Goal: Information Seeking & Learning: Learn about a topic

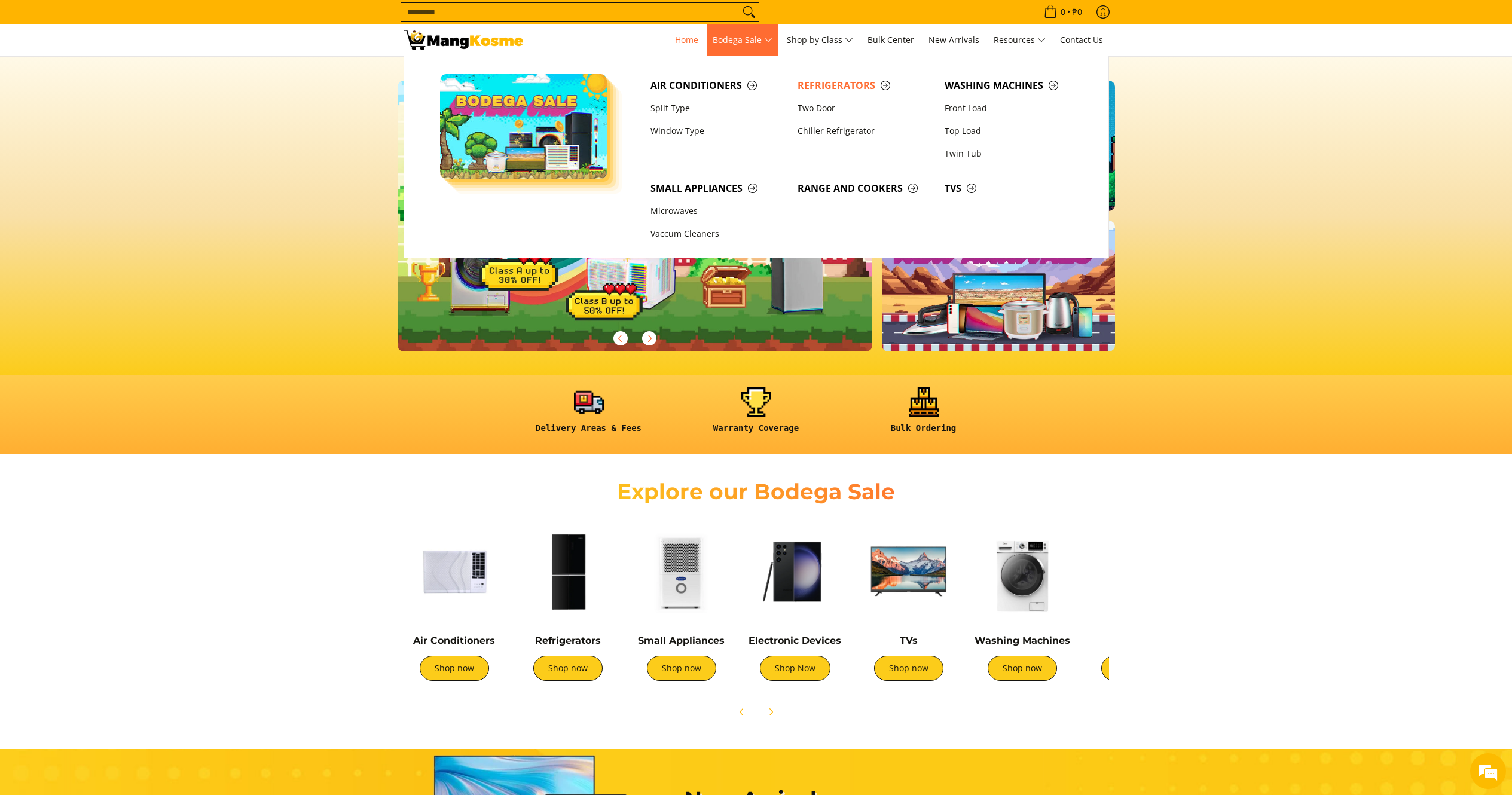
click at [840, 83] on span "Refrigerators" at bounding box center [865, 86] width 135 height 15
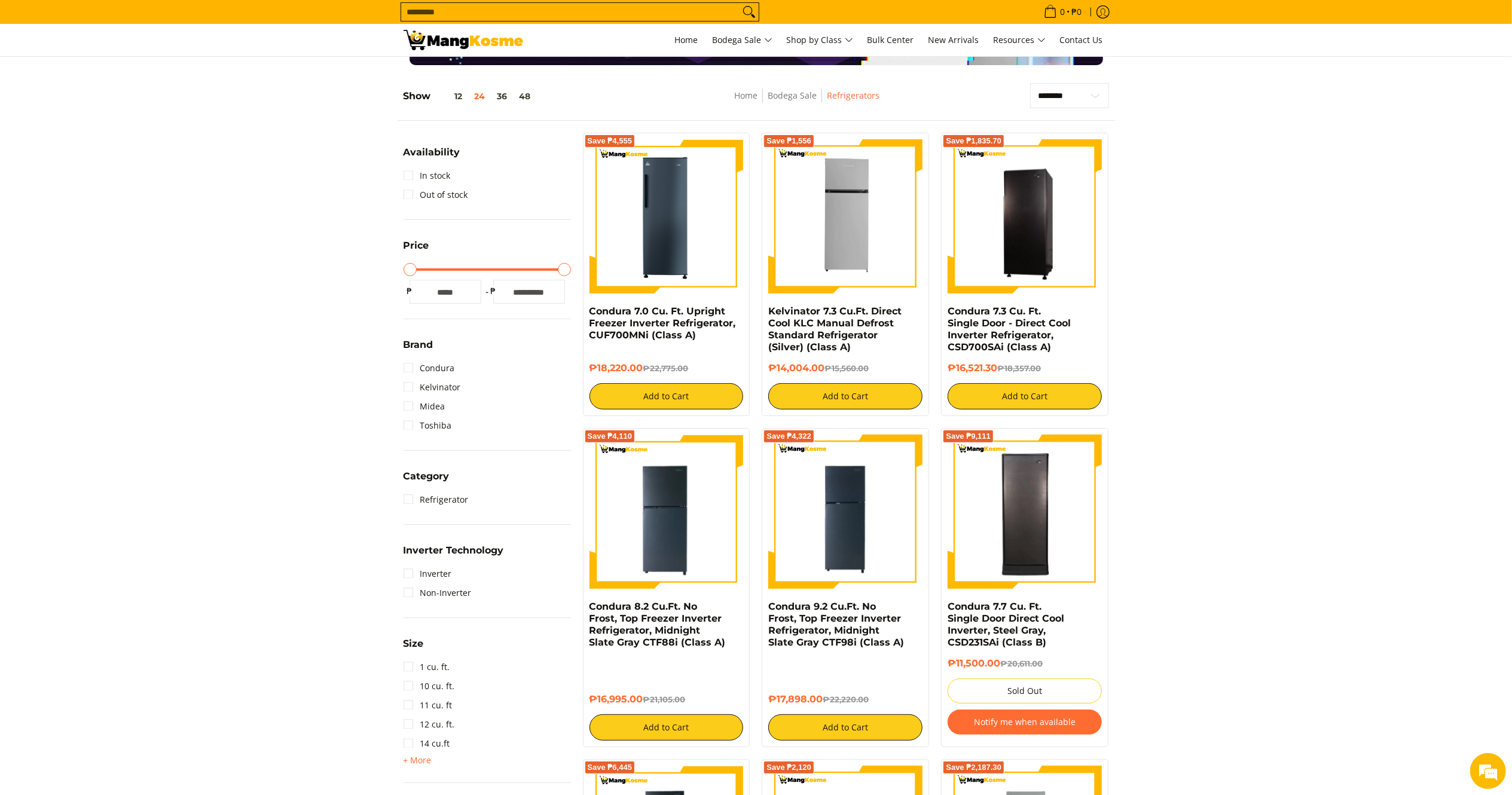
scroll to position [149, 0]
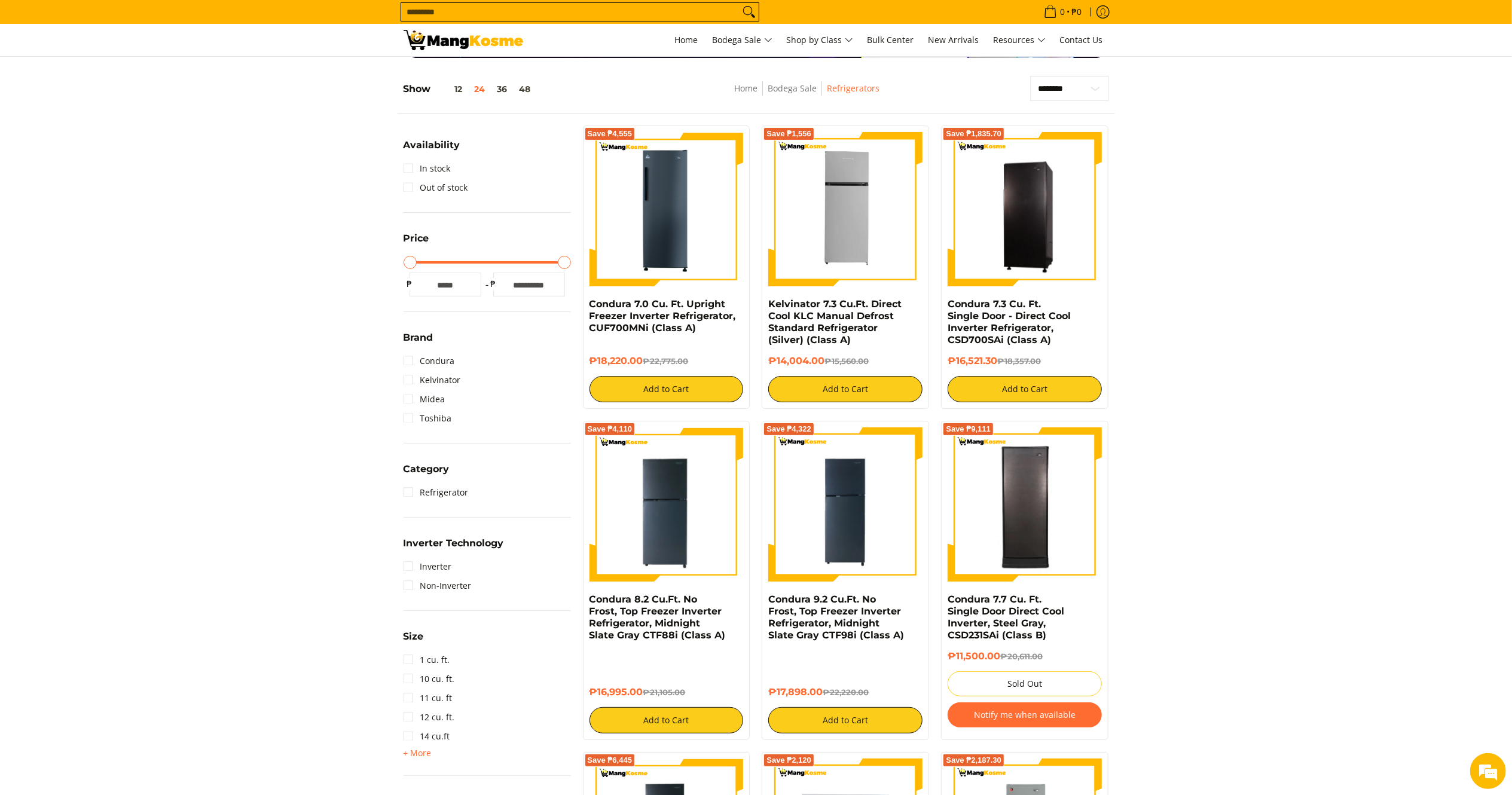
drag, startPoint x: 1529, startPoint y: 133, endPoint x: 1529, endPoint y: 168, distance: 35.0
drag, startPoint x: 827, startPoint y: 360, endPoint x: 762, endPoint y: 303, distance: 86.5
click at [762, 303] on div "Save ₱1,556 Kelvinator 7.3 Cu.Ft. Direct Cool KLC Manual Defrost Standard Refri…" at bounding box center [846, 267] width 168 height 284
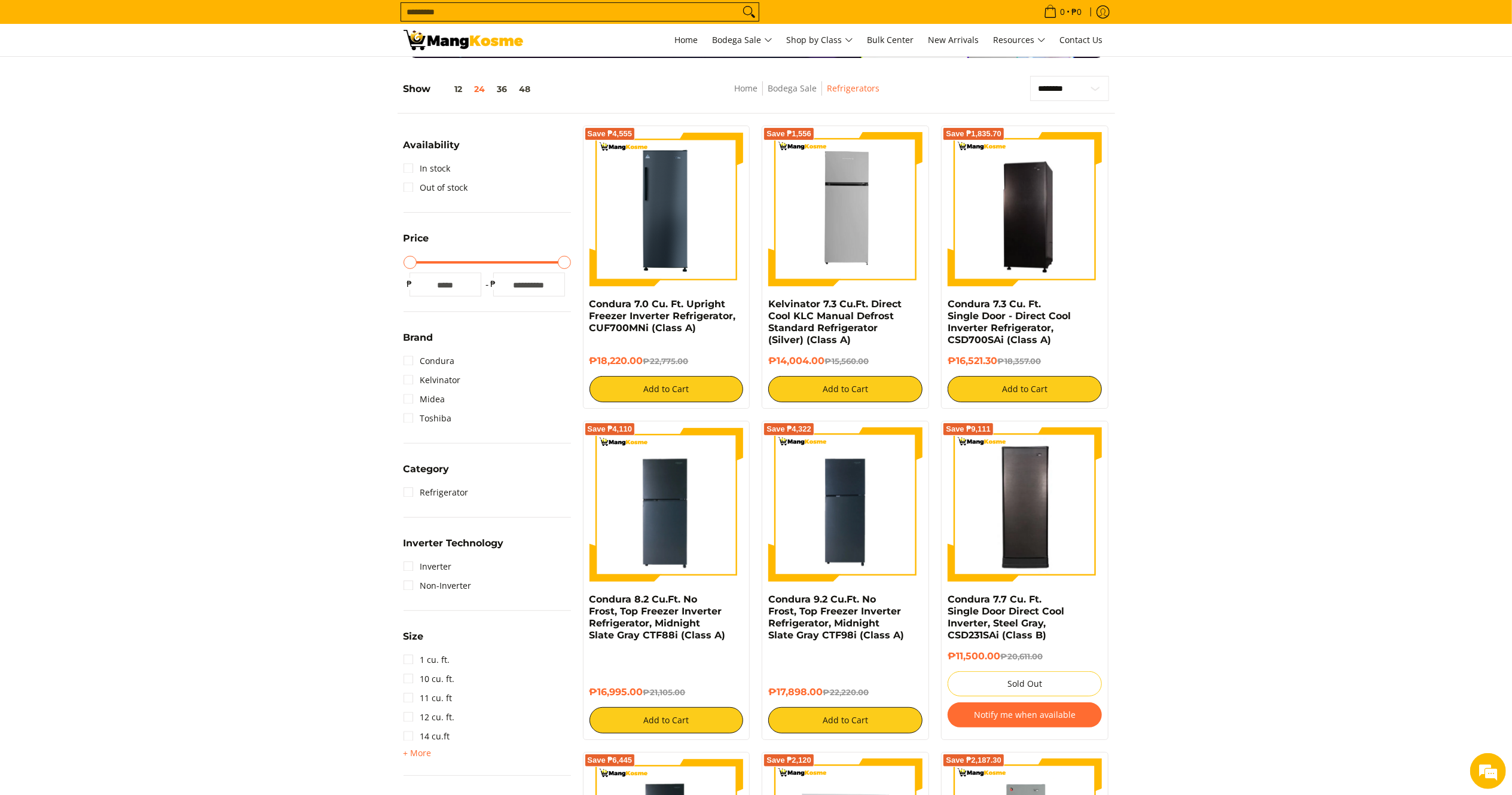
copy div "Kelvinator 7.3 Cu.Ft. Direct Cool KLC Manual Defrost Standard Refrigerator (Sil…"
drag, startPoint x: 1000, startPoint y: 361, endPoint x: 946, endPoint y: 303, distance: 79.2
click at [946, 303] on div "Save ₱1,835.70 Condura 7.3 Cu. Ft. Single Door - Direct Cool Inverter Refrigera…" at bounding box center [1025, 267] width 168 height 284
copy div "Condura 7.3 Cu. Ft. Single Door - Direct Cool Inverter Refrigerator, CSD700SAi …"
drag, startPoint x: 644, startPoint y: 686, endPoint x: 587, endPoint y: 605, distance: 99.0
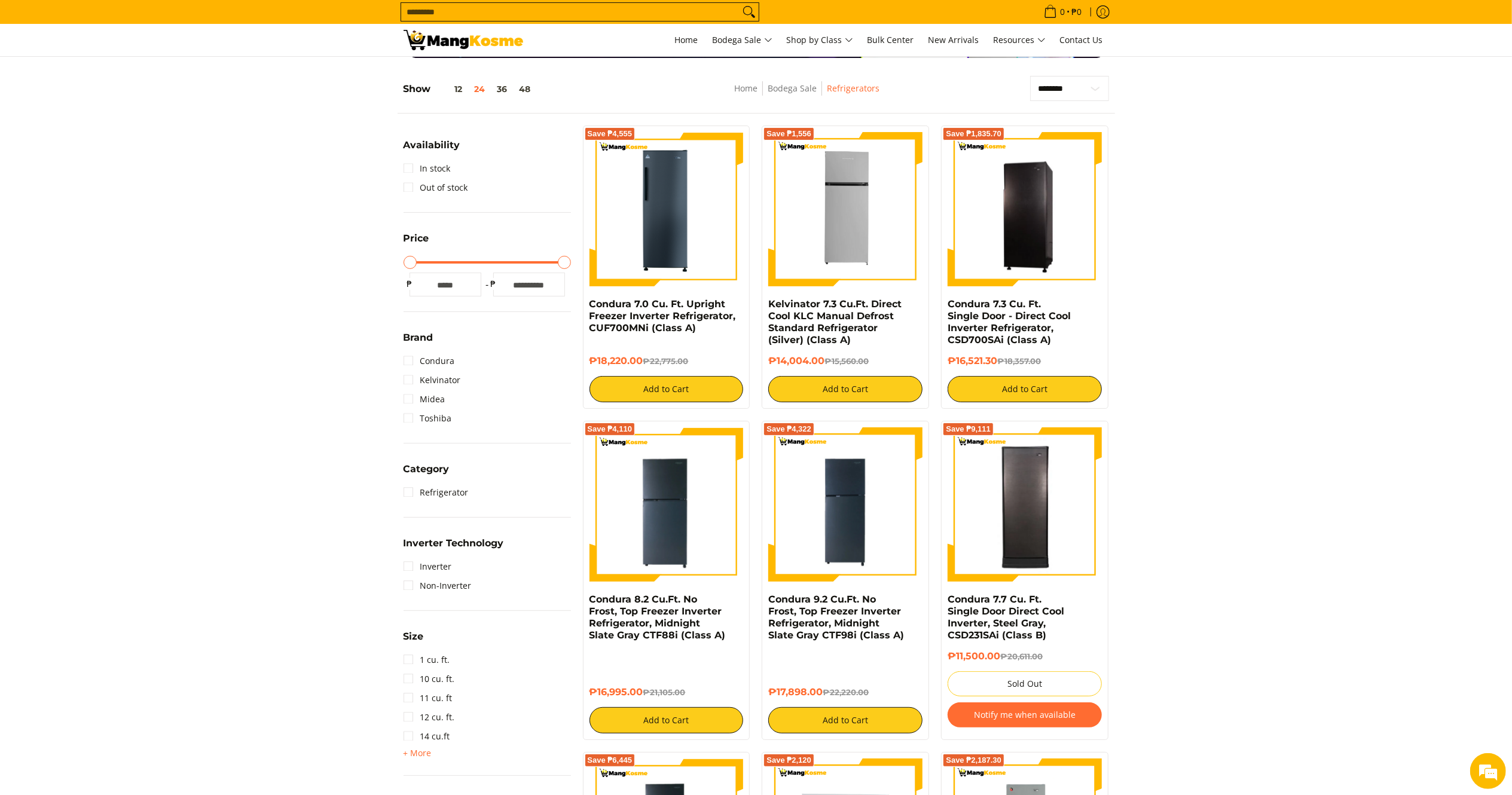
click at [587, 605] on div "Save ₱4,110 Condura 8.2 Cu.Ft. No Frost, Top Freezer Inverter Refrigerator, Mid…" at bounding box center [666, 580] width 168 height 319
copy div "Condura 8.2 Cu.Ft. No Frost, Top Freezer Inverter Refrigerator, Midnight Slate …"
drag, startPoint x: 822, startPoint y: 680, endPoint x: 766, endPoint y: 602, distance: 96.0
click at [766, 602] on div "Save ₱4,322 Condura 9.2 Cu.Ft. No Frost, Top Freezer Inverter Refrigerator, Mid…" at bounding box center [846, 580] width 168 height 319
copy div "Condura 9.2 Cu.Ft. No Frost, Top Freezer Inverter Refrigerator, Midnight Slate …"
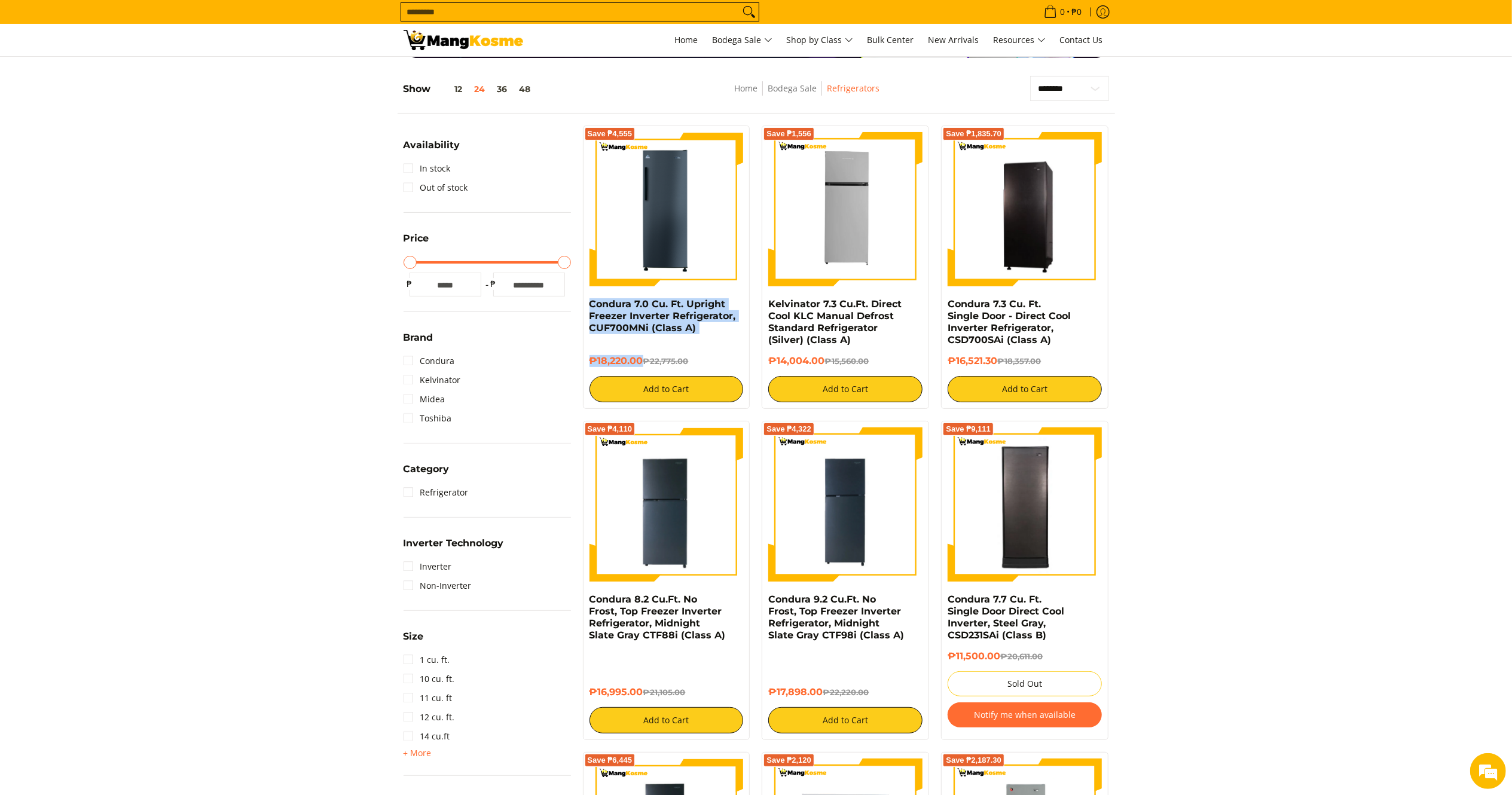
drag, startPoint x: 642, startPoint y: 362, endPoint x: 584, endPoint y: 303, distance: 82.7
click at [584, 303] on div "Save ₱4,555 Condura 7.0 Cu. Ft. Upright Freezer Inverter Refrigerator, CUF700MN…" at bounding box center [666, 267] width 168 height 284
copy div "Condura 7.0 Cu. Ft. Upright Freezer Inverter Refrigerator, CUF700MNi (Class A) …"
click at [421, 561] on link "Inverter" at bounding box center [428, 566] width 48 height 19
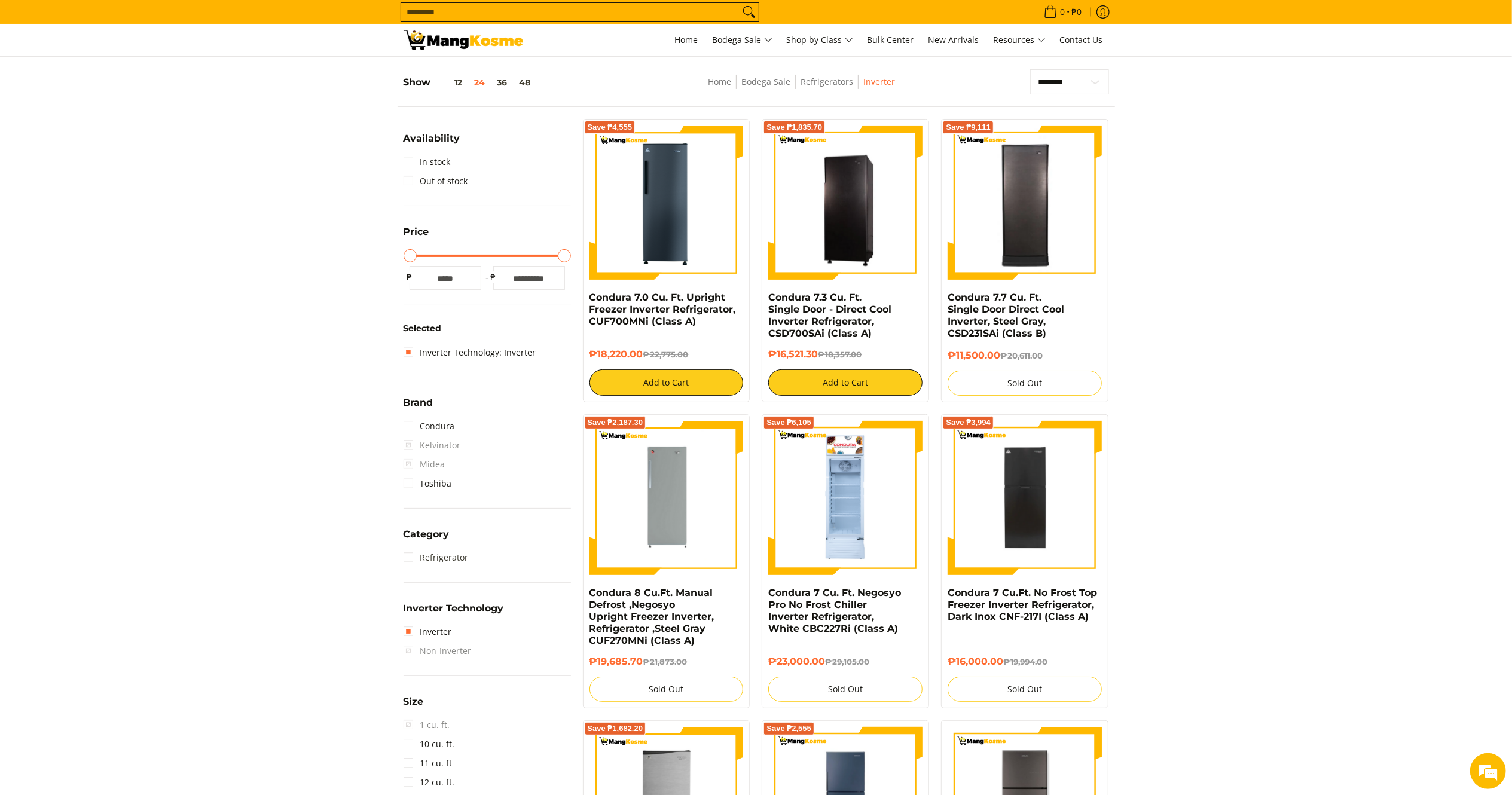
scroll to position [168, 0]
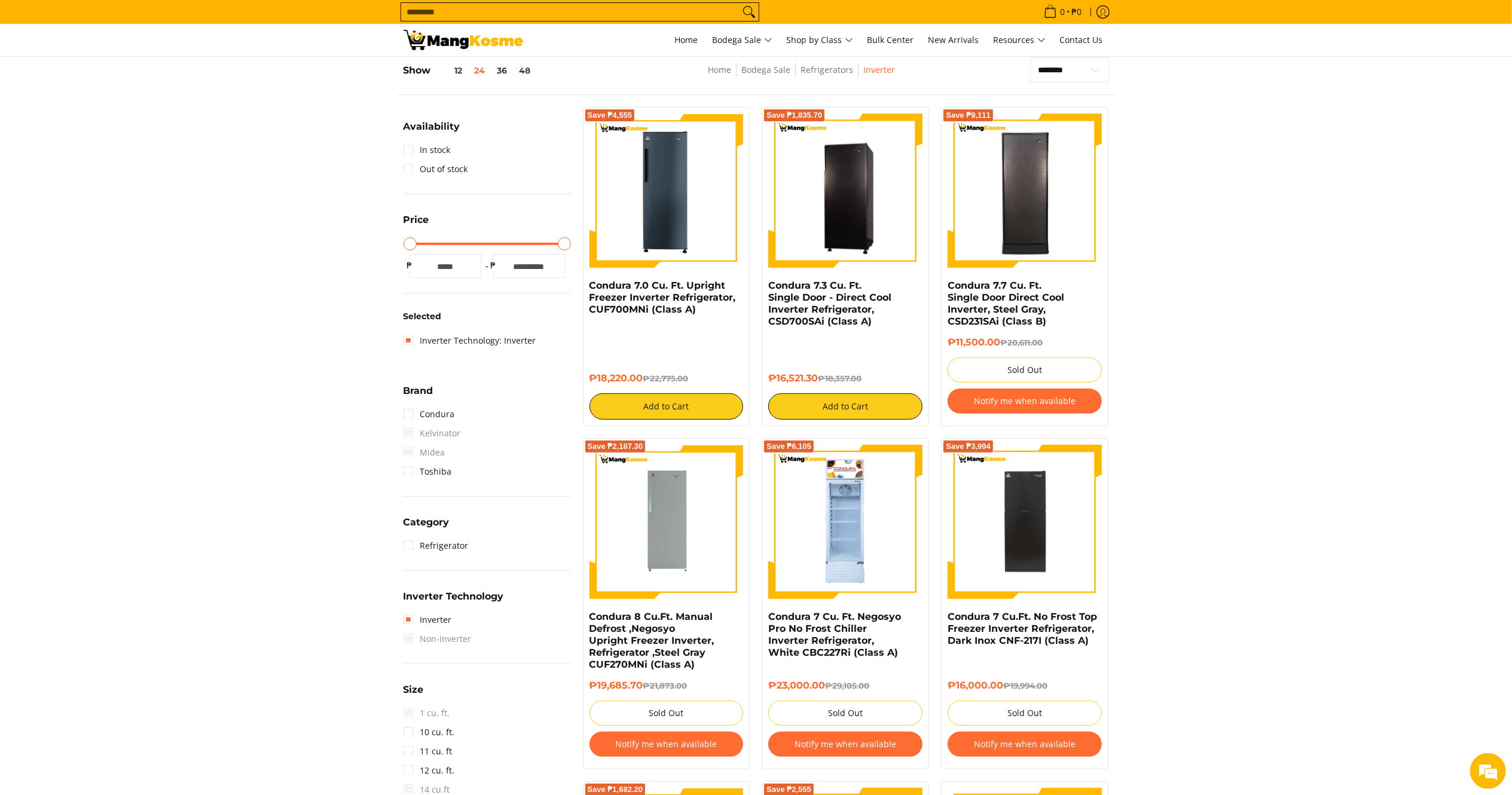
click at [820, 359] on div "₱16,521.30 ₱18,357.00 Add to Cart" at bounding box center [845, 378] width 154 height 83
drag, startPoint x: 821, startPoint y: 370, endPoint x: 765, endPoint y: 281, distance: 105.2
click at [765, 281] on div "Save ₱1,835.70 Condura 7.3 Cu. Ft. Single Door - Direct Cool Inverter Refrigera…" at bounding box center [846, 267] width 168 height 319
copy div "Condura 7.3 Cu. Ft. Single Door - Direct Cool Inverter Refrigerator, CSD700SAi …"
drag, startPoint x: 647, startPoint y: 368, endPoint x: 586, endPoint y: 281, distance: 106.3
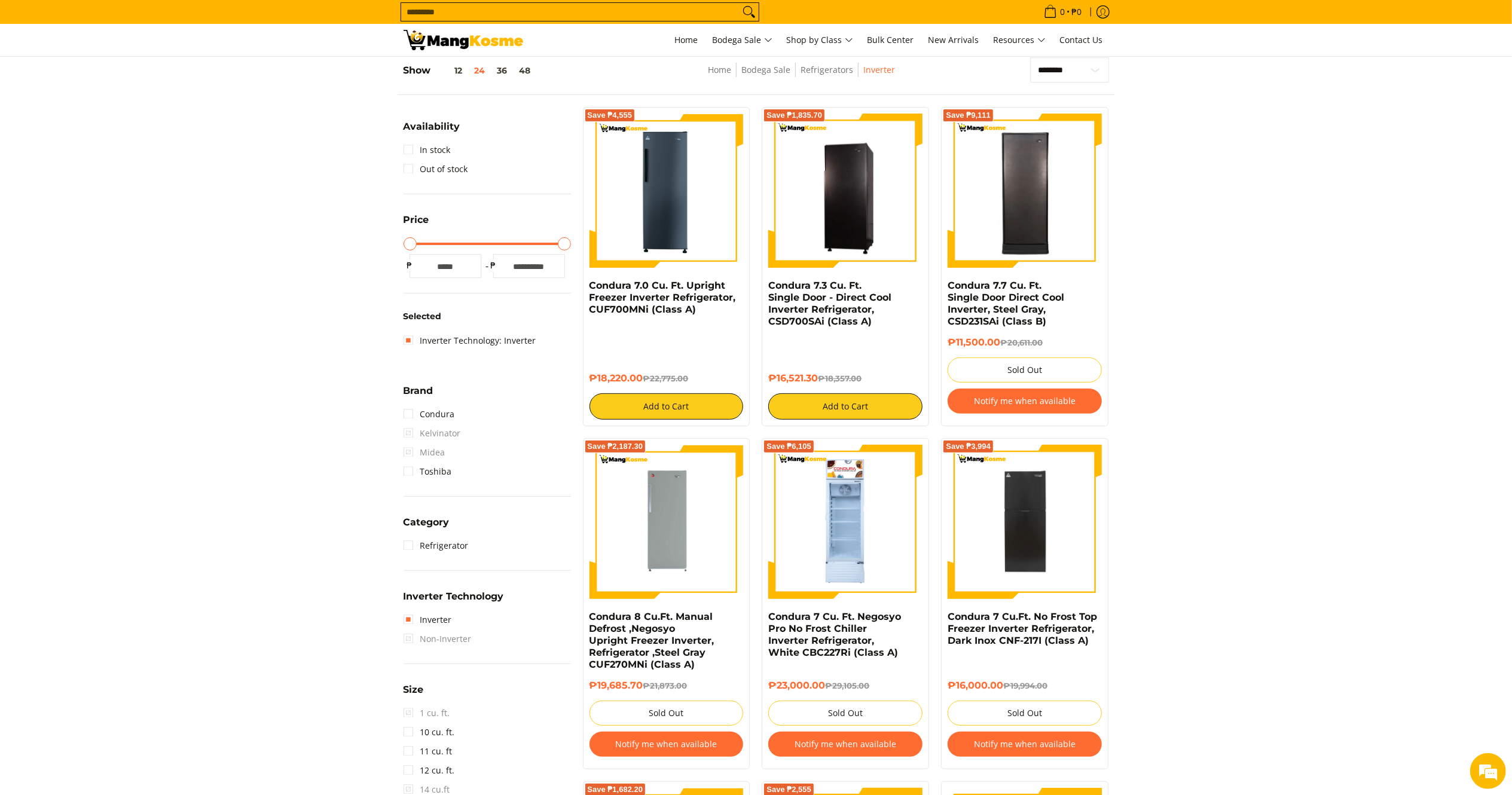
click at [583, 282] on div "Save ₱4,555 Condura 7.0 Cu. Ft. Upright Freezer Inverter Refrigerator, CUF700MN…" at bounding box center [666, 267] width 168 height 319
copy div "Condura 7.0 Cu. Ft. Upright Freezer Inverter Refrigerator, CUF700MNi (Class A) …"
click at [462, 14] on input "Search..." at bounding box center [570, 12] width 338 height 18
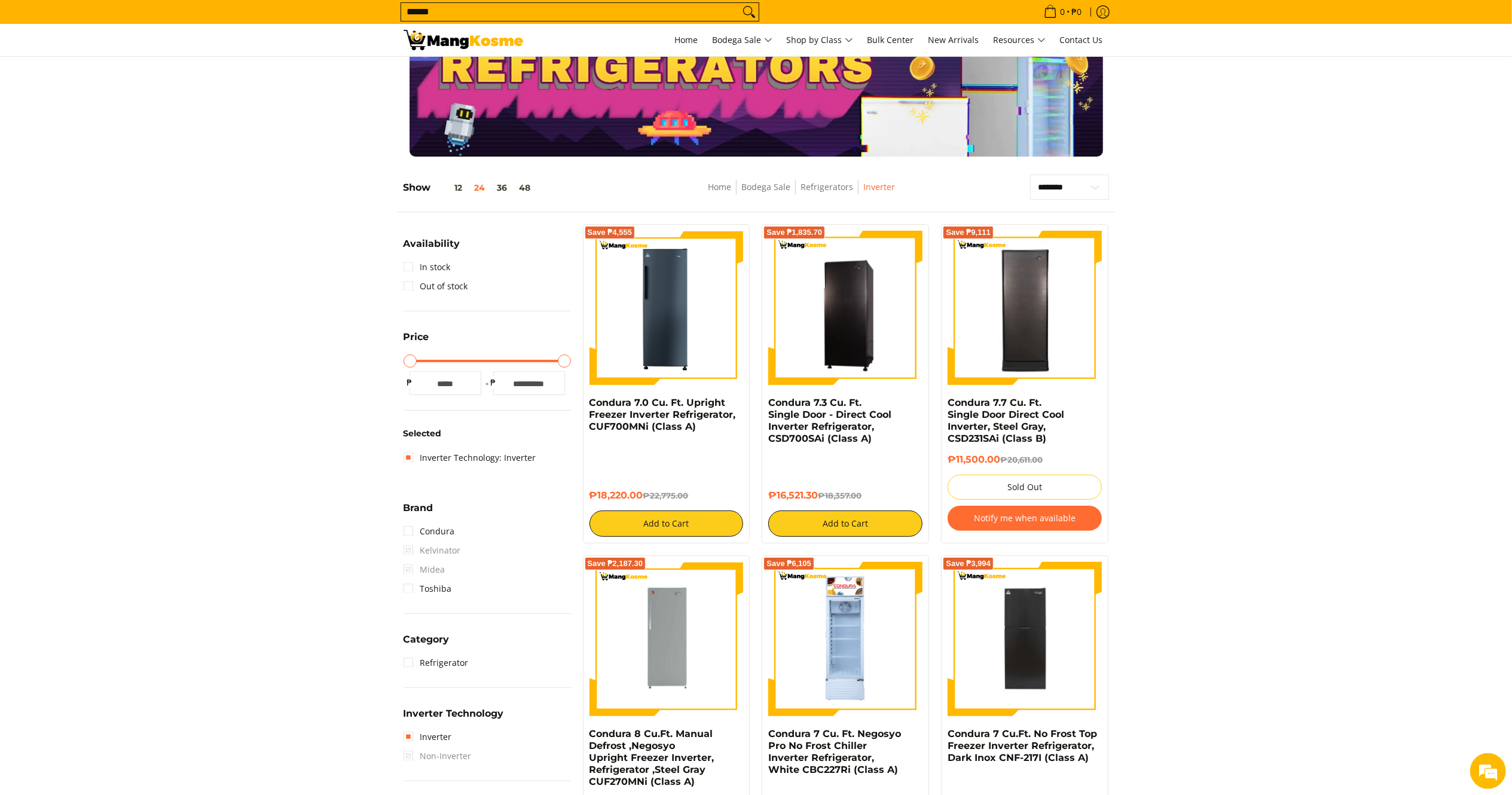
scroll to position [0, 0]
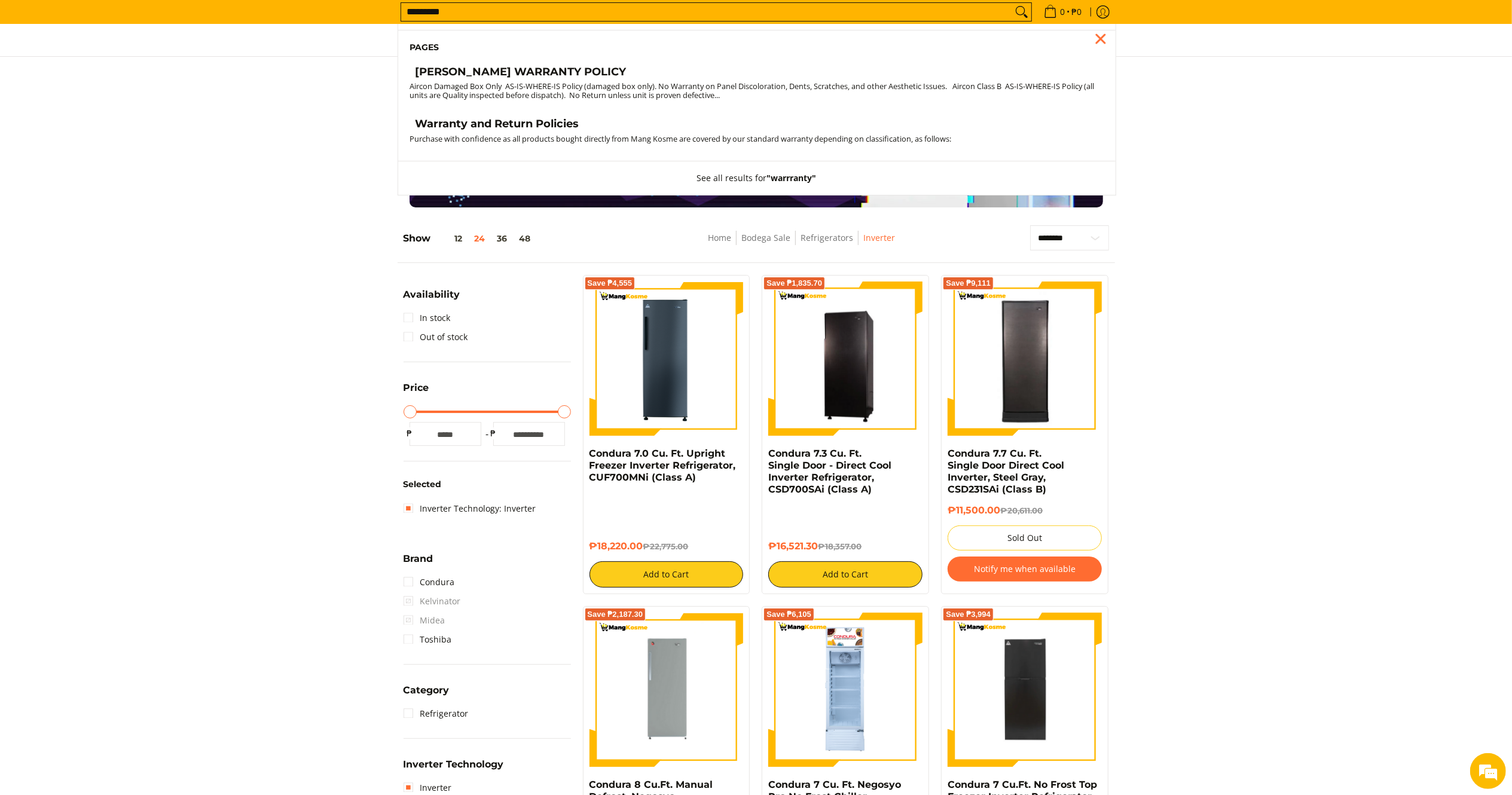
type input "*********"
click at [525, 129] on h4 "Warranty and Return Policies" at bounding box center [497, 123] width 164 height 14
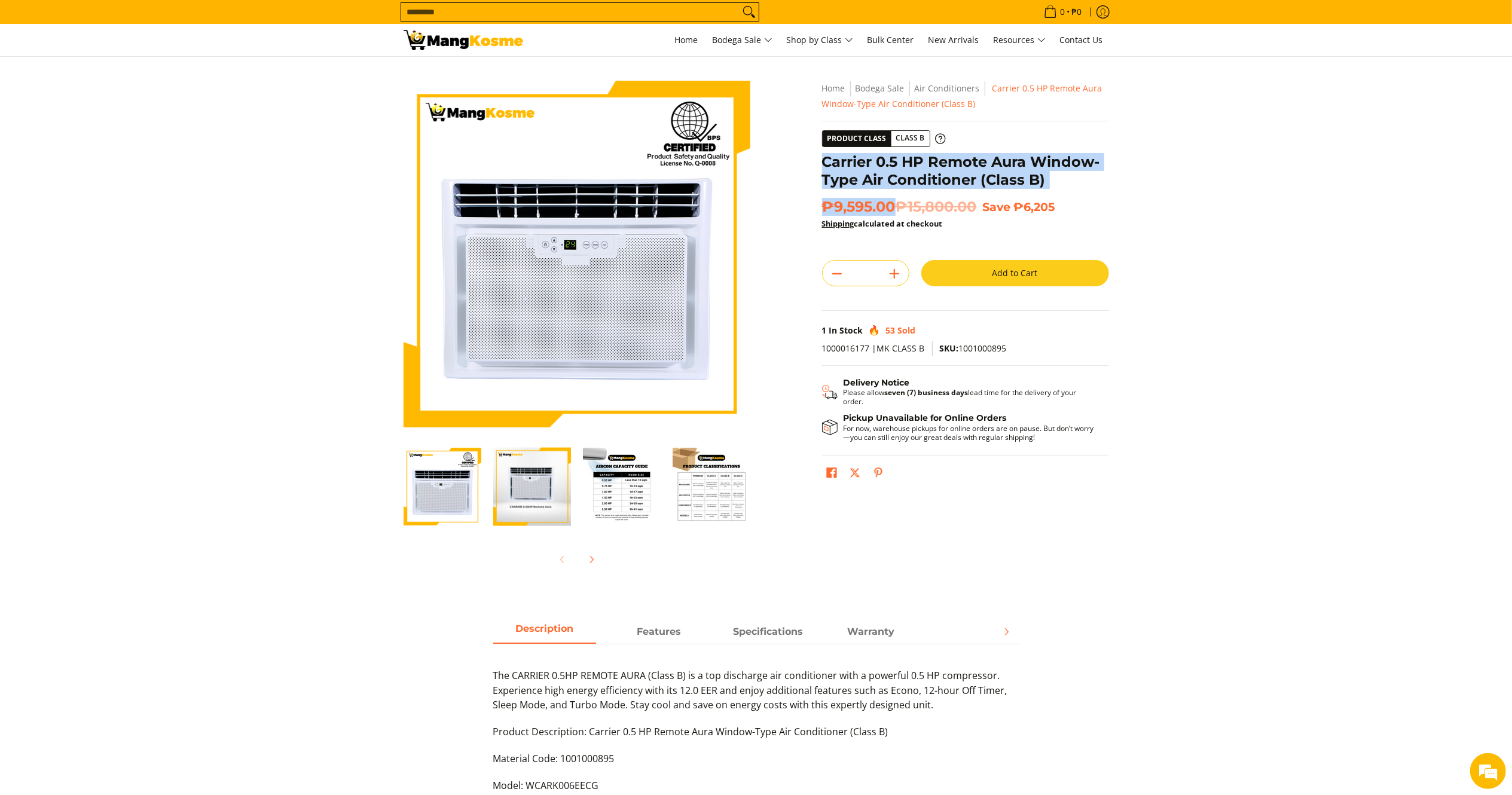
click at [588, 9] on input "Search..." at bounding box center [570, 12] width 338 height 18
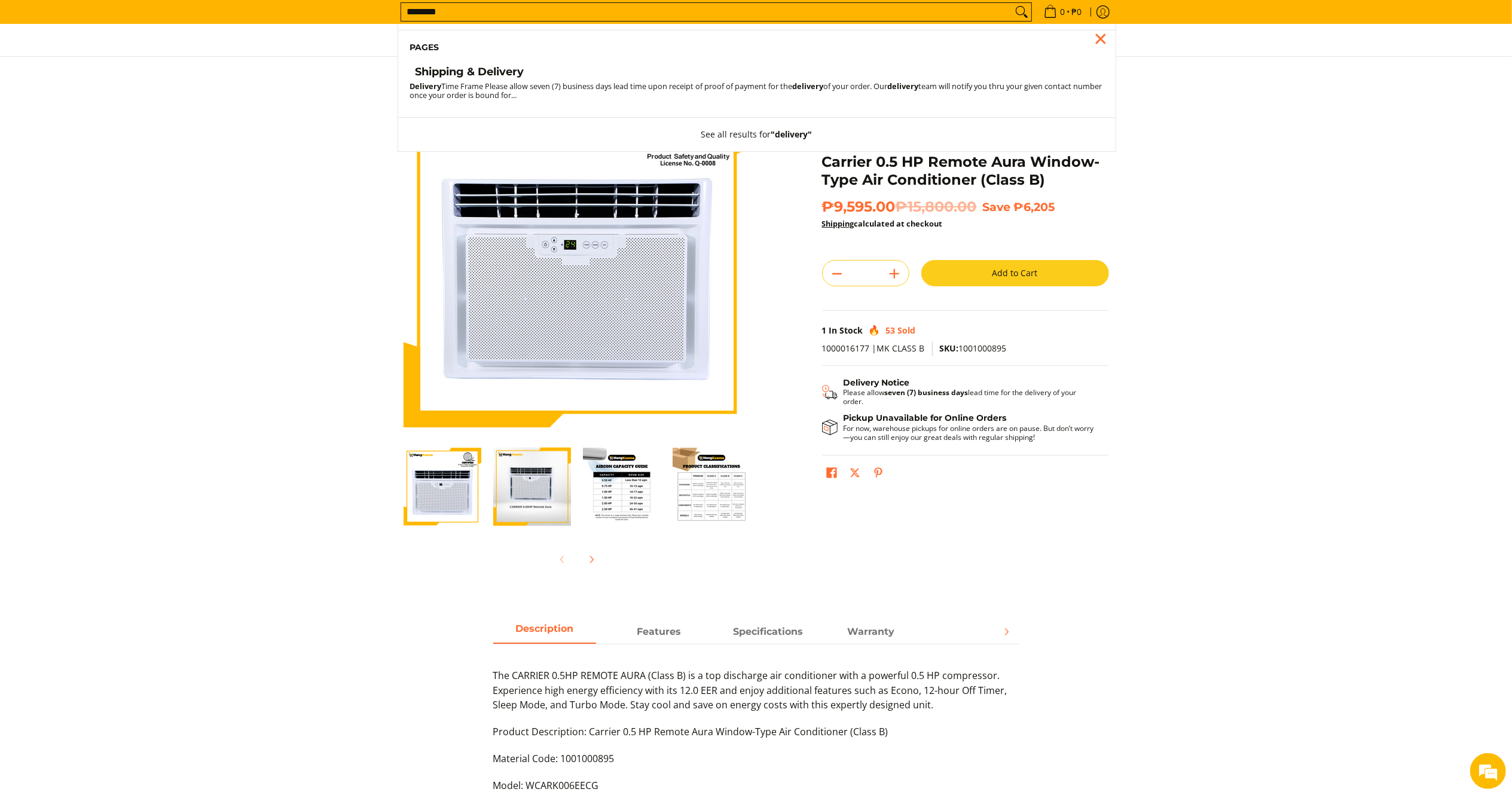
type input "********"
click at [502, 79] on h4 "Shipping & Delivery" at bounding box center [469, 72] width 109 height 14
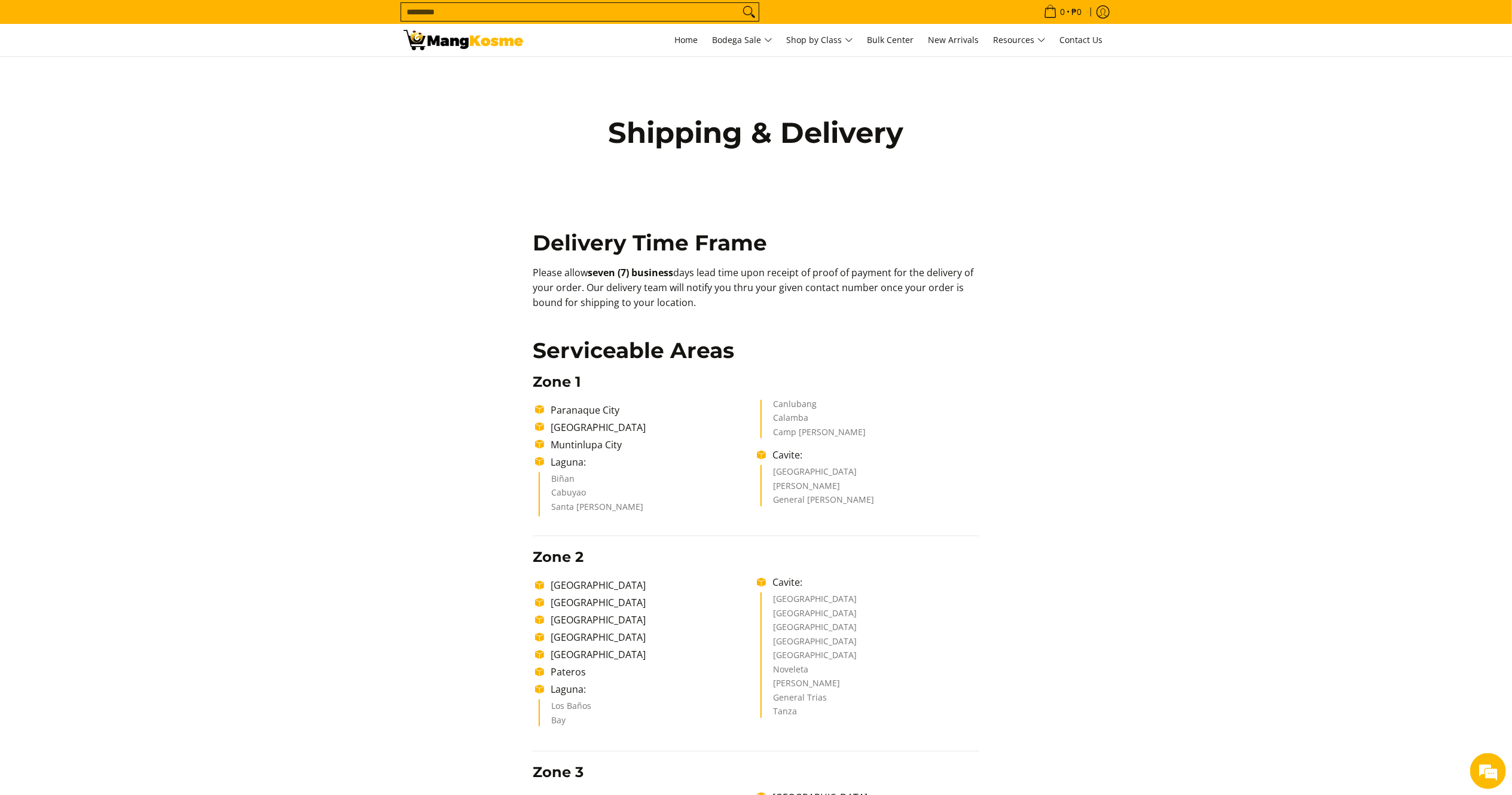
drag, startPoint x: 699, startPoint y: 300, endPoint x: 525, endPoint y: 265, distance: 177.5
copy p "Please allow seven (7) business days lead time upon receipt of proof of payment…"
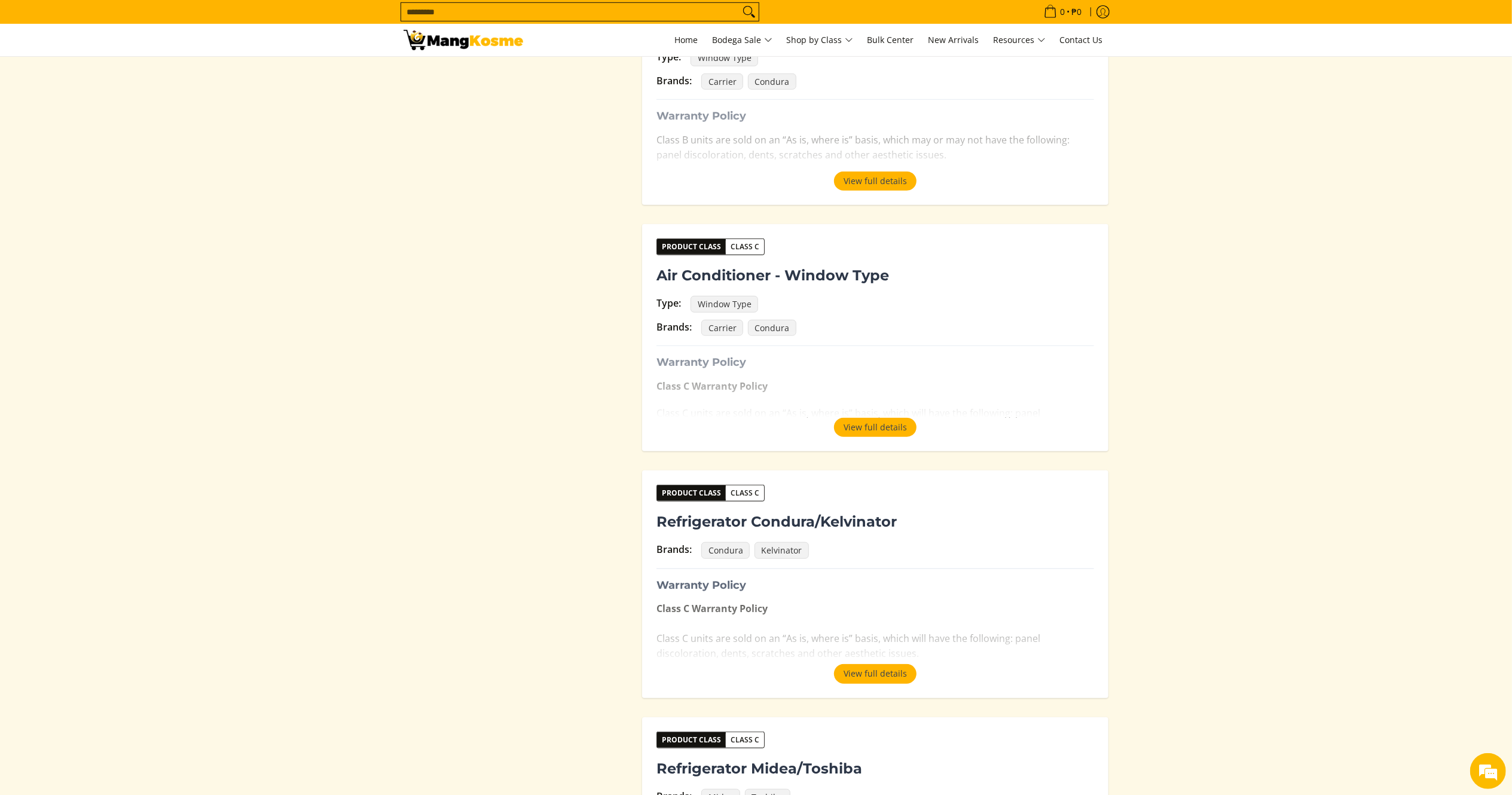
scroll to position [440, 0]
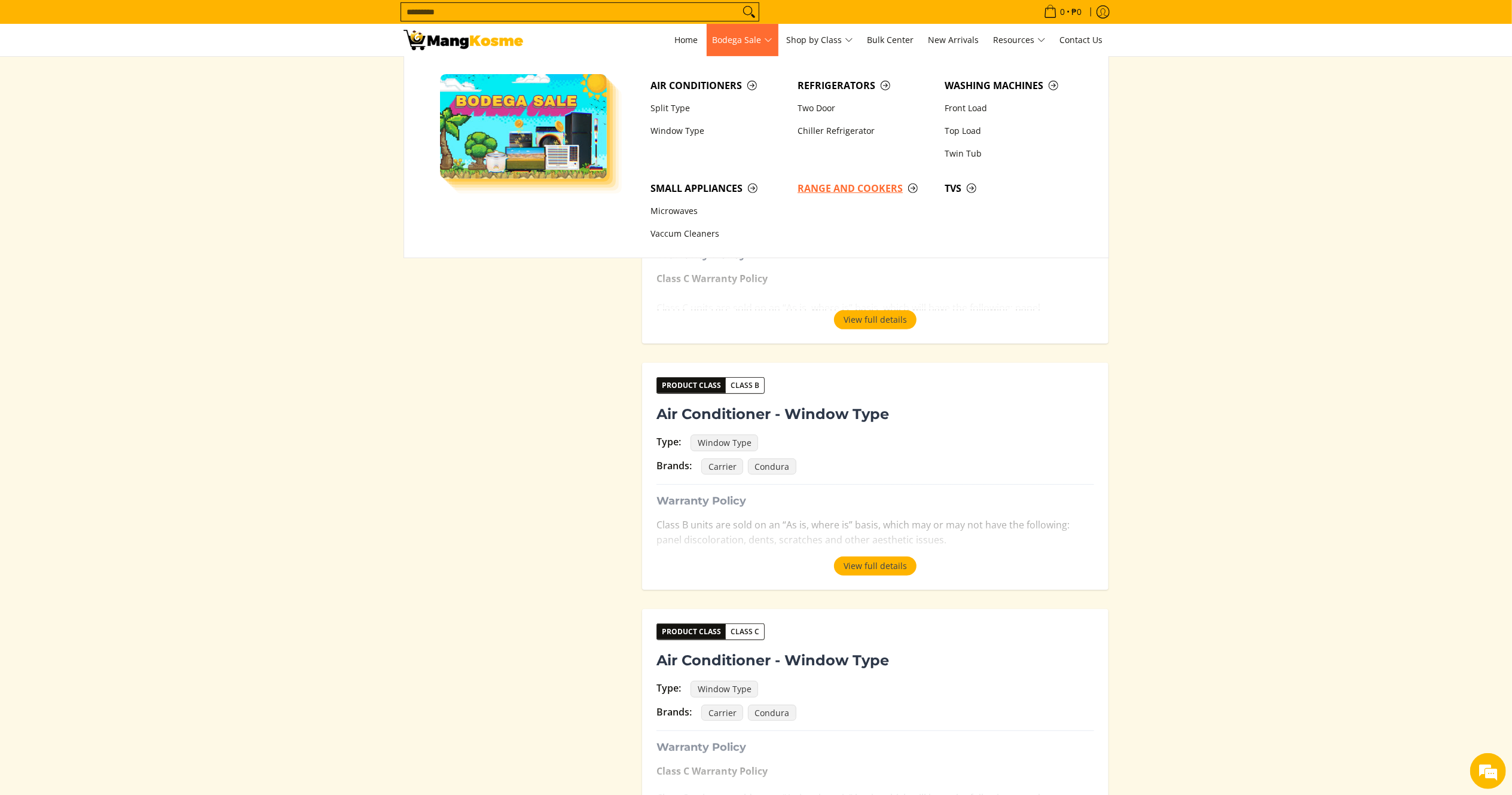
click at [826, 193] on span "Range and Cookers" at bounding box center [865, 189] width 135 height 15
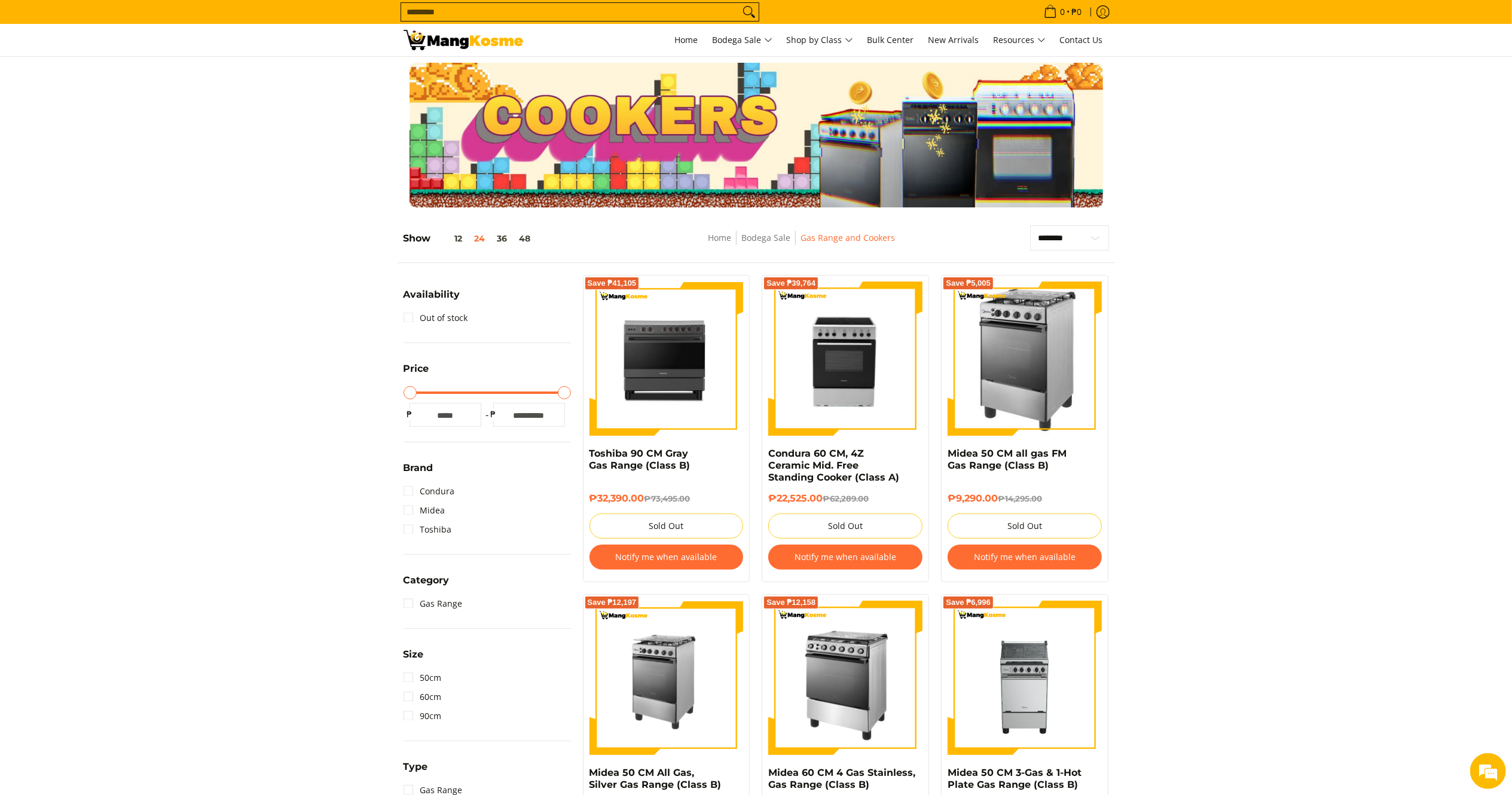
click at [455, 43] on img at bounding box center [463, 40] width 120 height 21
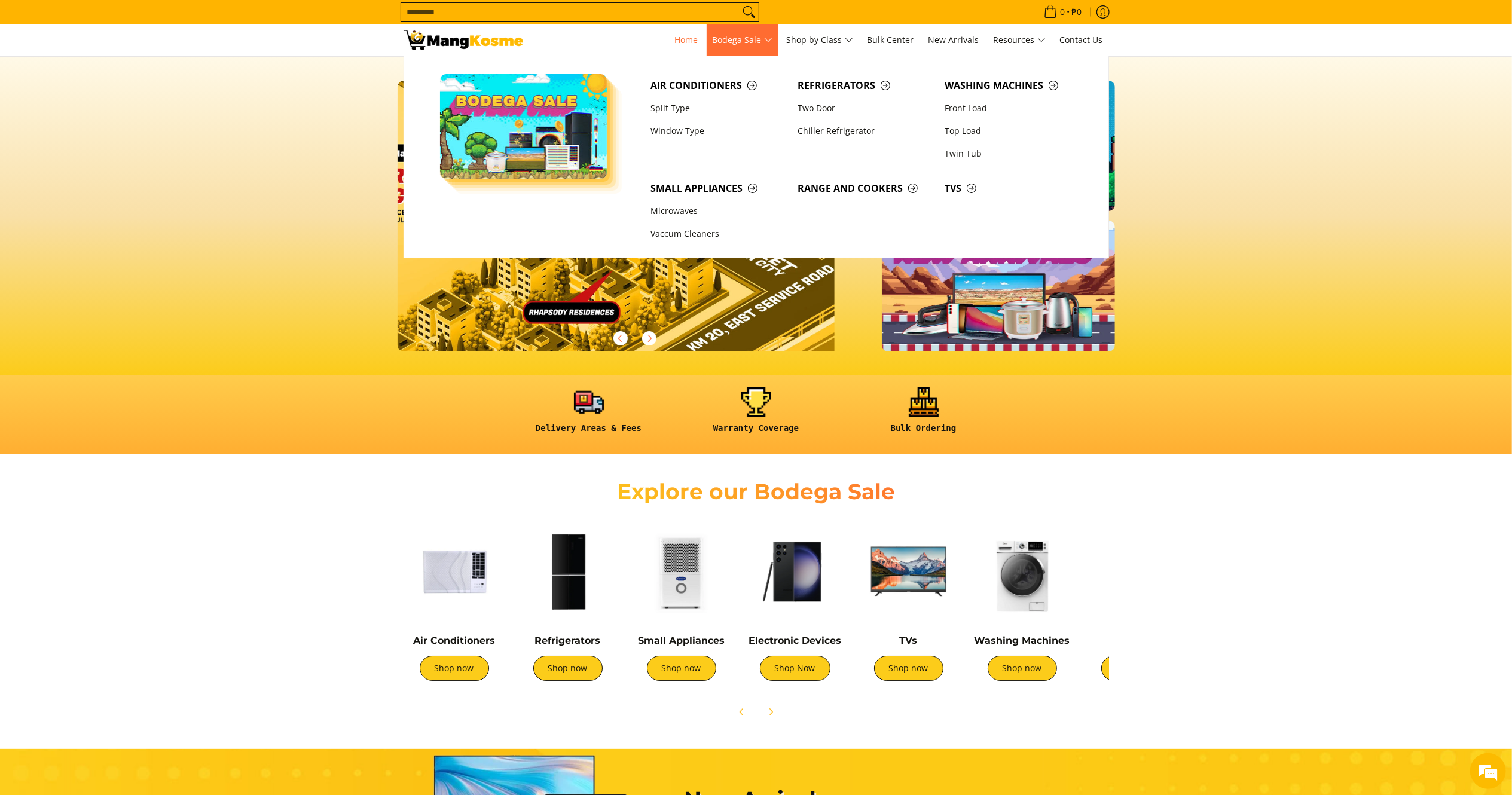
click at [765, 40] on span "Bodega Sale" at bounding box center [742, 40] width 60 height 15
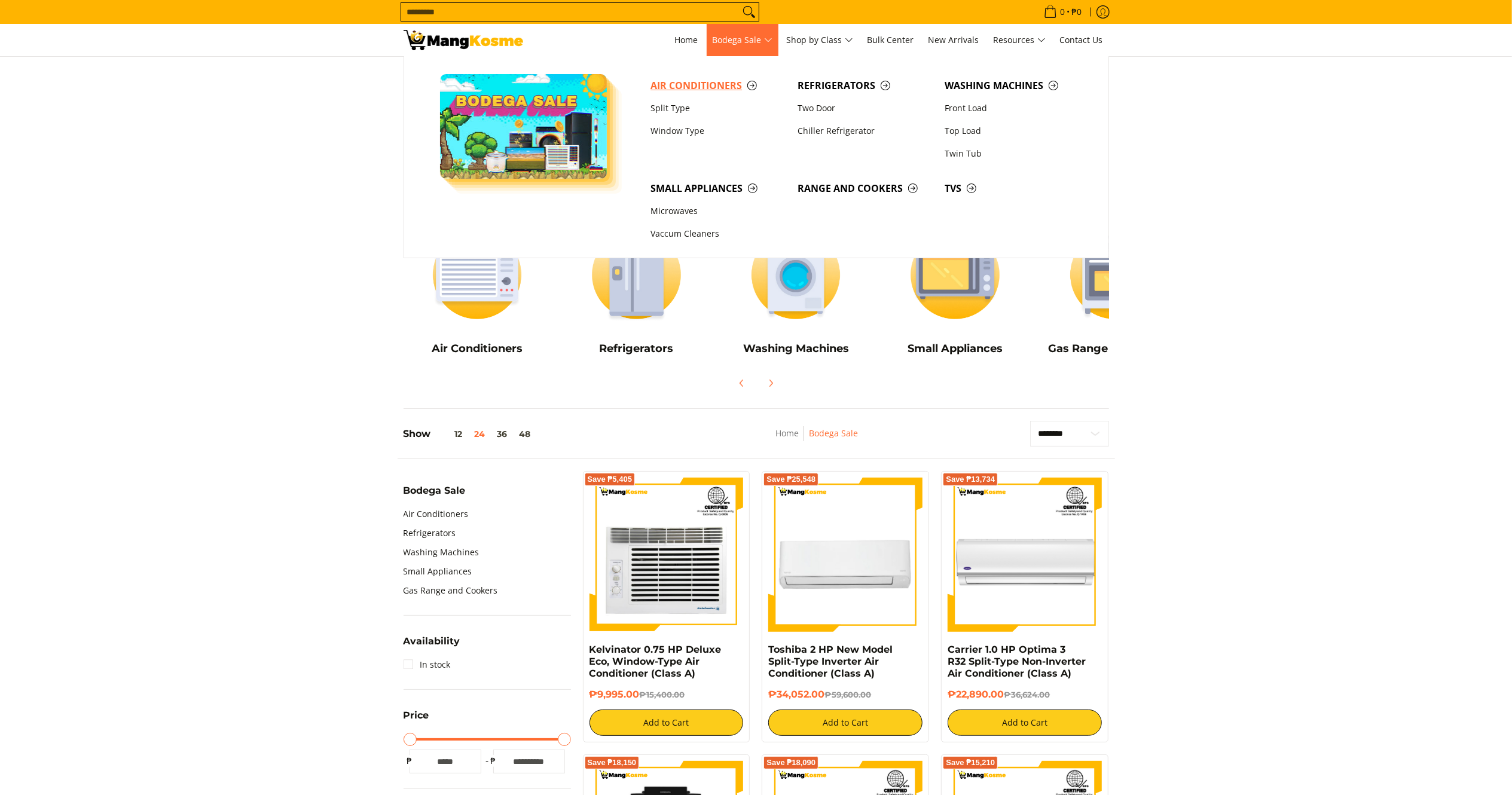
click at [694, 83] on span "Air Conditioners" at bounding box center [718, 86] width 135 height 15
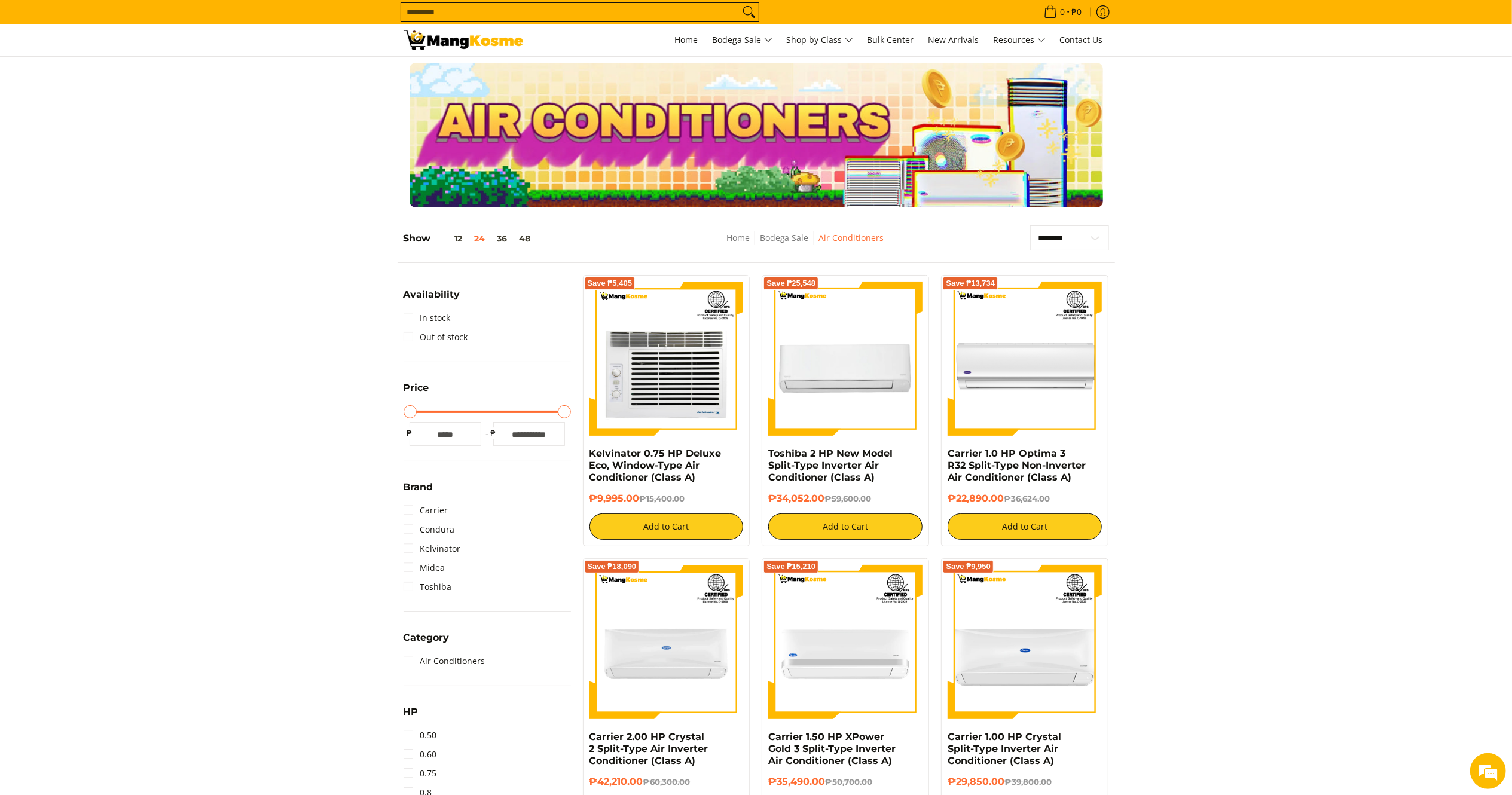
click at [633, 1] on form "Search..." at bounding box center [580, 12] width 359 height 24
click at [811, 82] on span "Premium" at bounding box center [824, 86] width 37 height 15
click at [732, 40] on span "Bodega Sale" at bounding box center [742, 40] width 60 height 15
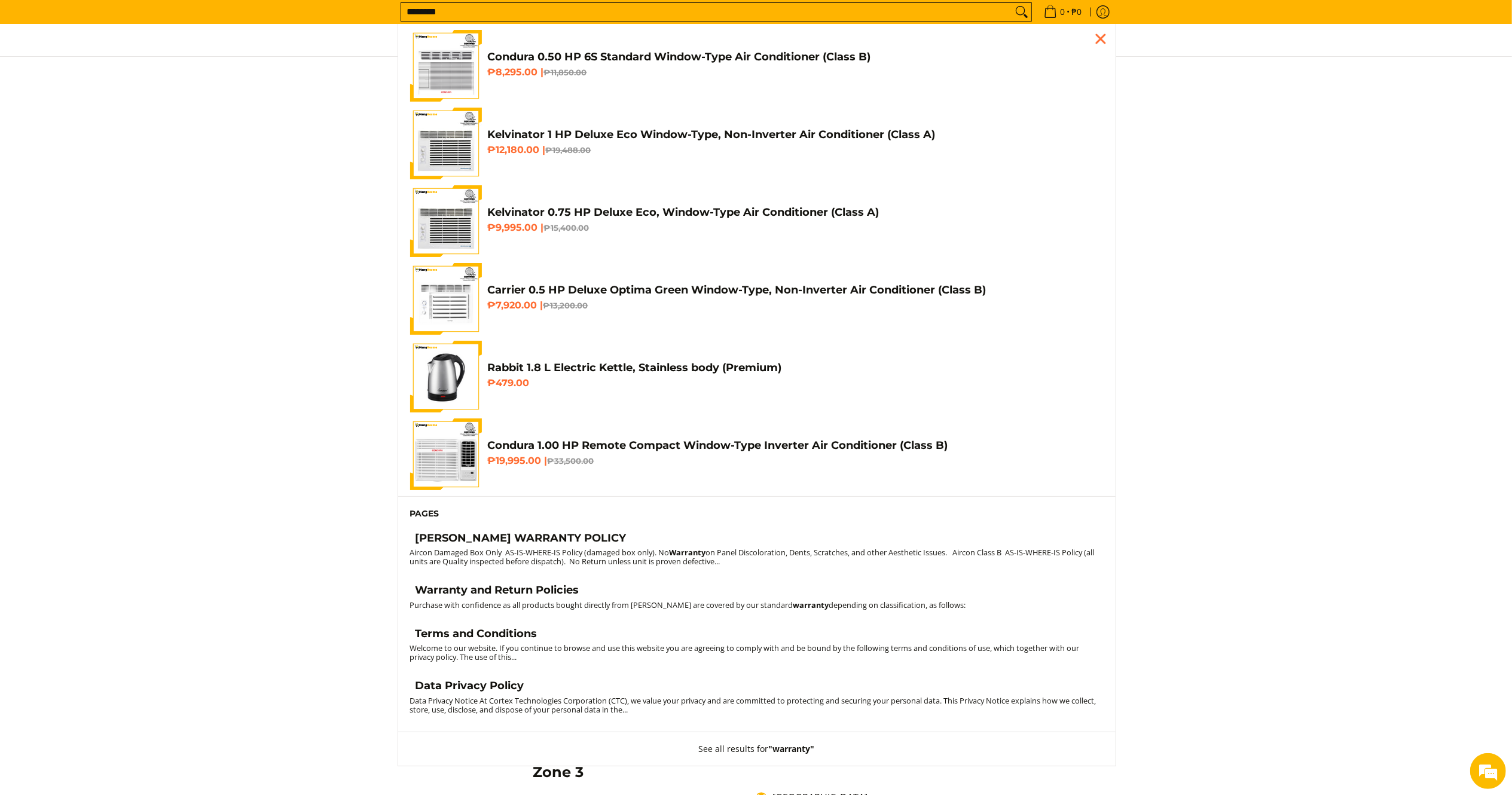
type input "********"
click at [534, 591] on h4 "Warranty and Return Policies" at bounding box center [497, 590] width 164 height 14
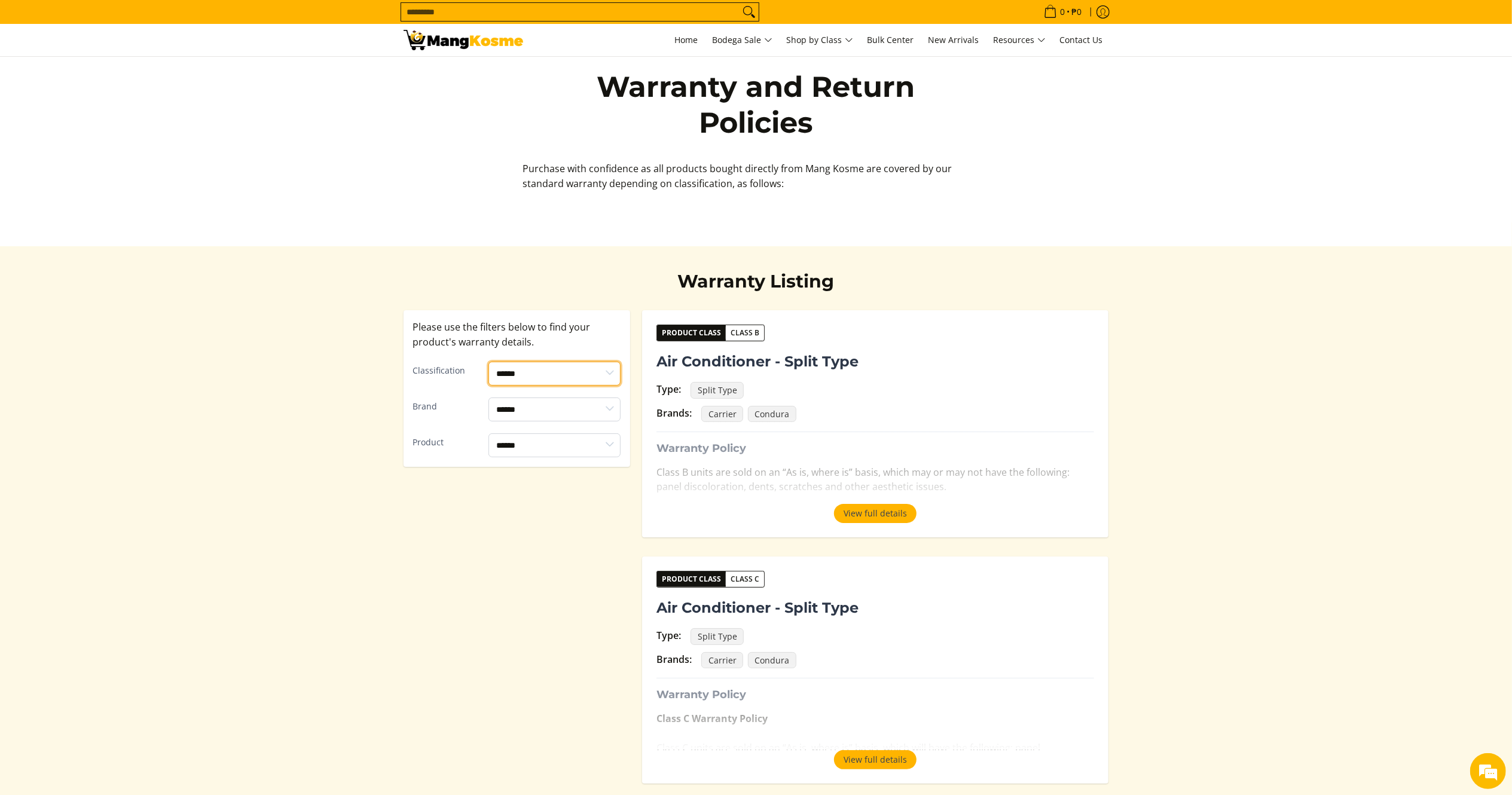
click at [547, 381] on select "****** ******* *******" at bounding box center [555, 373] width 132 height 24
select select "*******"
click at [489, 361] on select "****** ******* *******" at bounding box center [555, 373] width 132 height 24
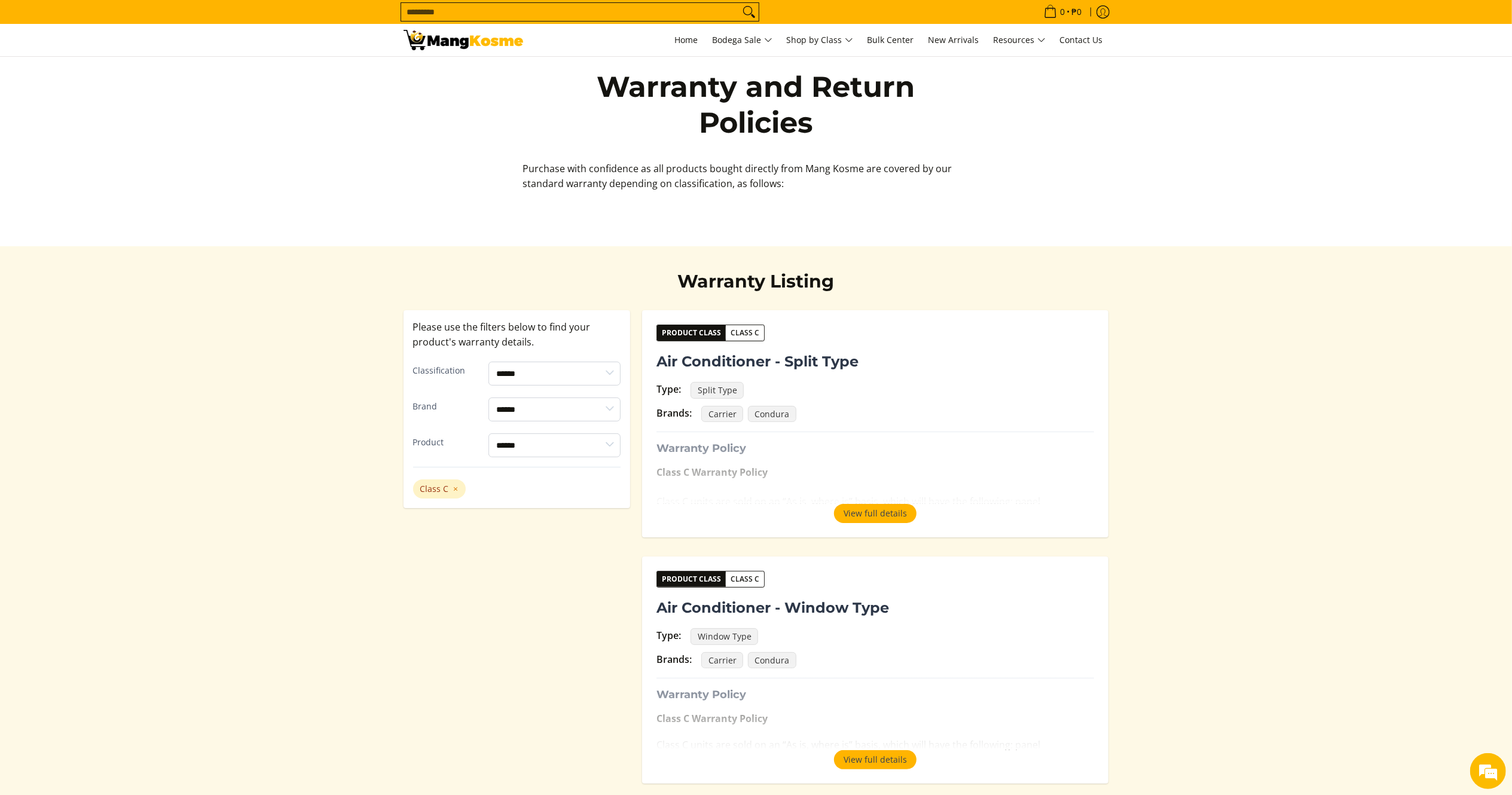
click at [863, 525] on div "Product Class Class C Air Conditioner - Split Type Type: Split Type Brands: Car…" at bounding box center [875, 423] width 467 height 227
click at [863, 514] on button "View full details" at bounding box center [875, 514] width 82 height 19
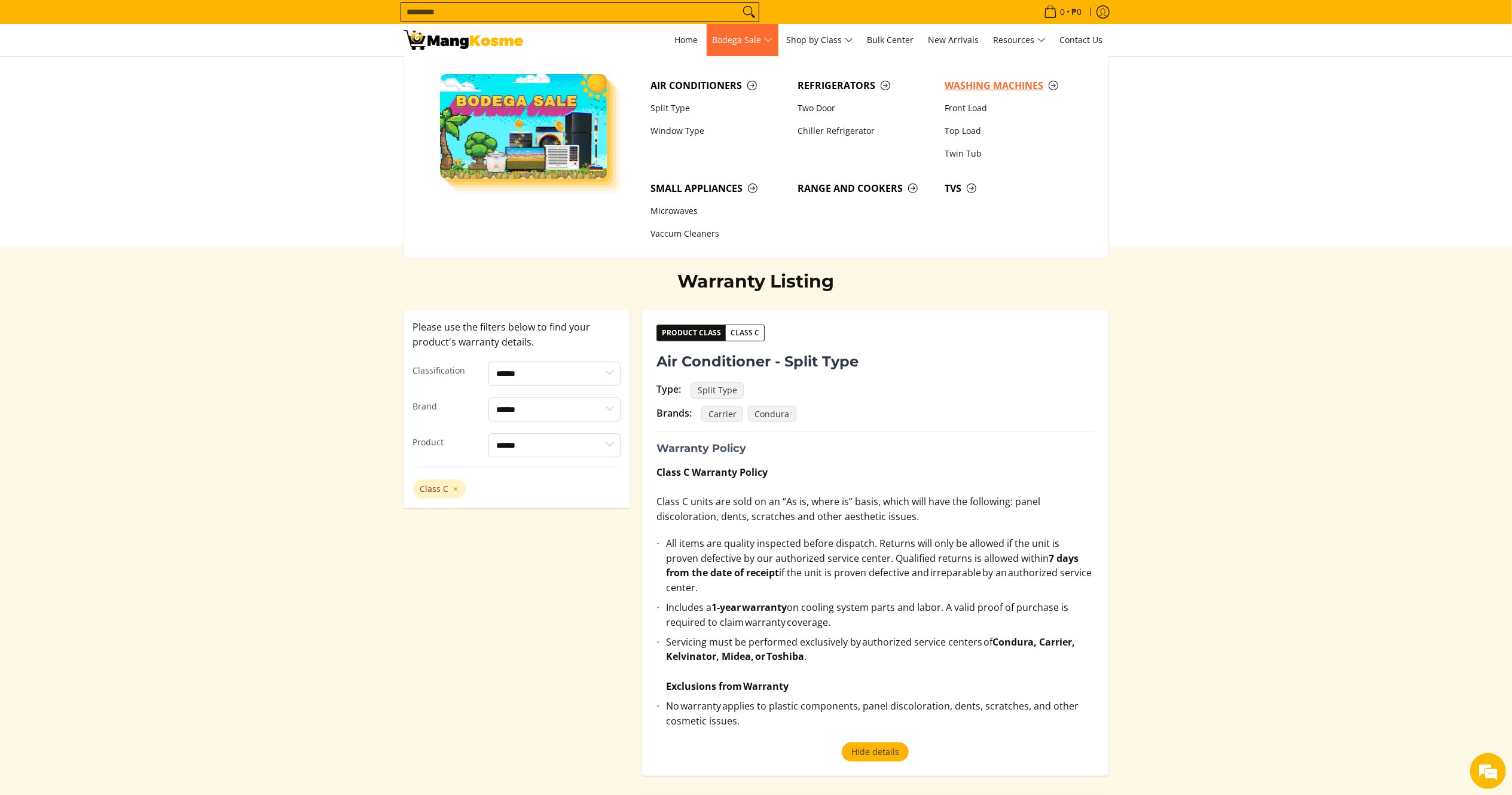
click at [996, 85] on span "Washing Machines" at bounding box center [1012, 86] width 135 height 15
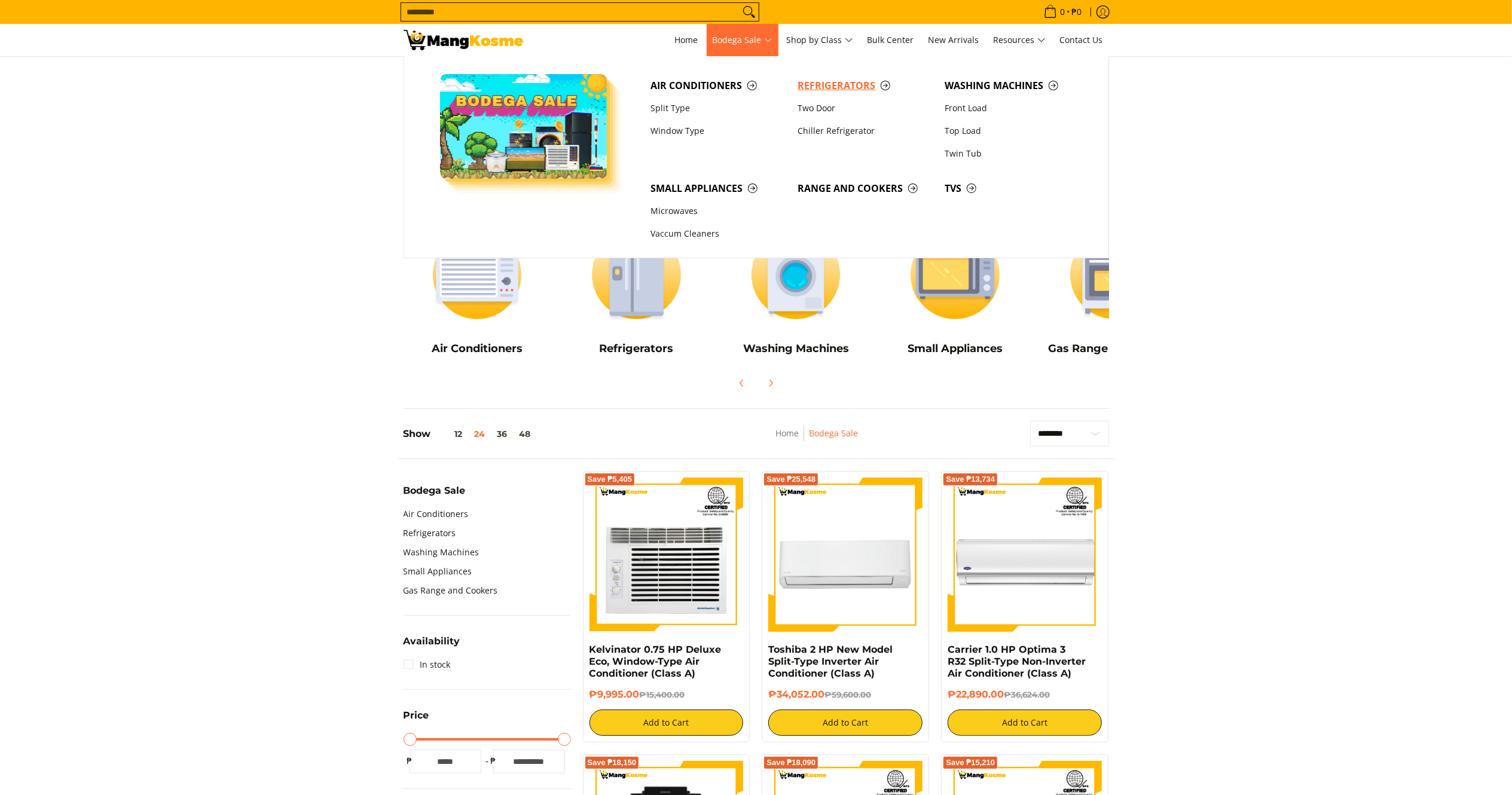
click at [854, 82] on span "Refrigerators" at bounding box center [865, 86] width 135 height 15
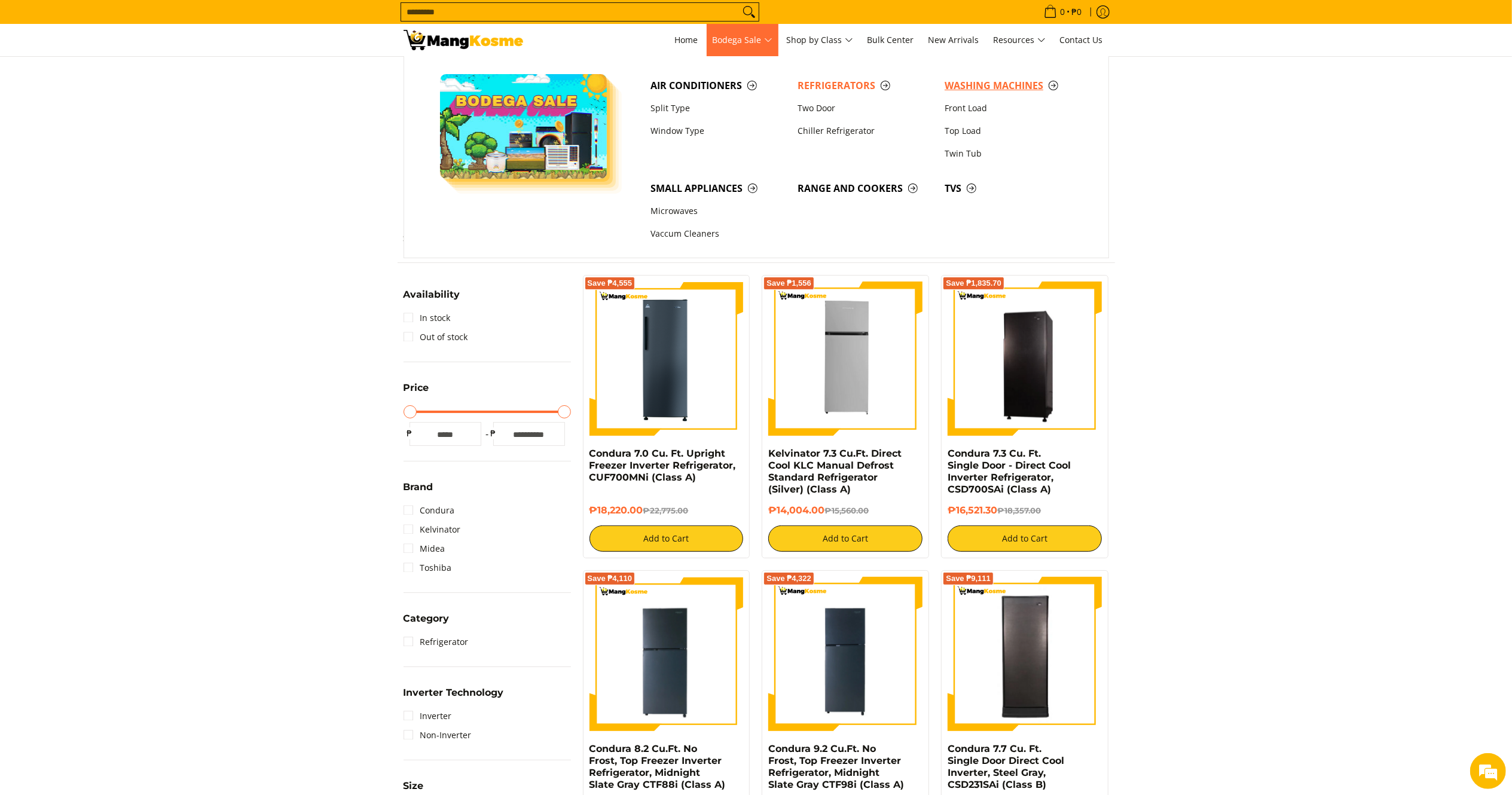
click at [976, 90] on span "Washing Machines" at bounding box center [1012, 86] width 135 height 15
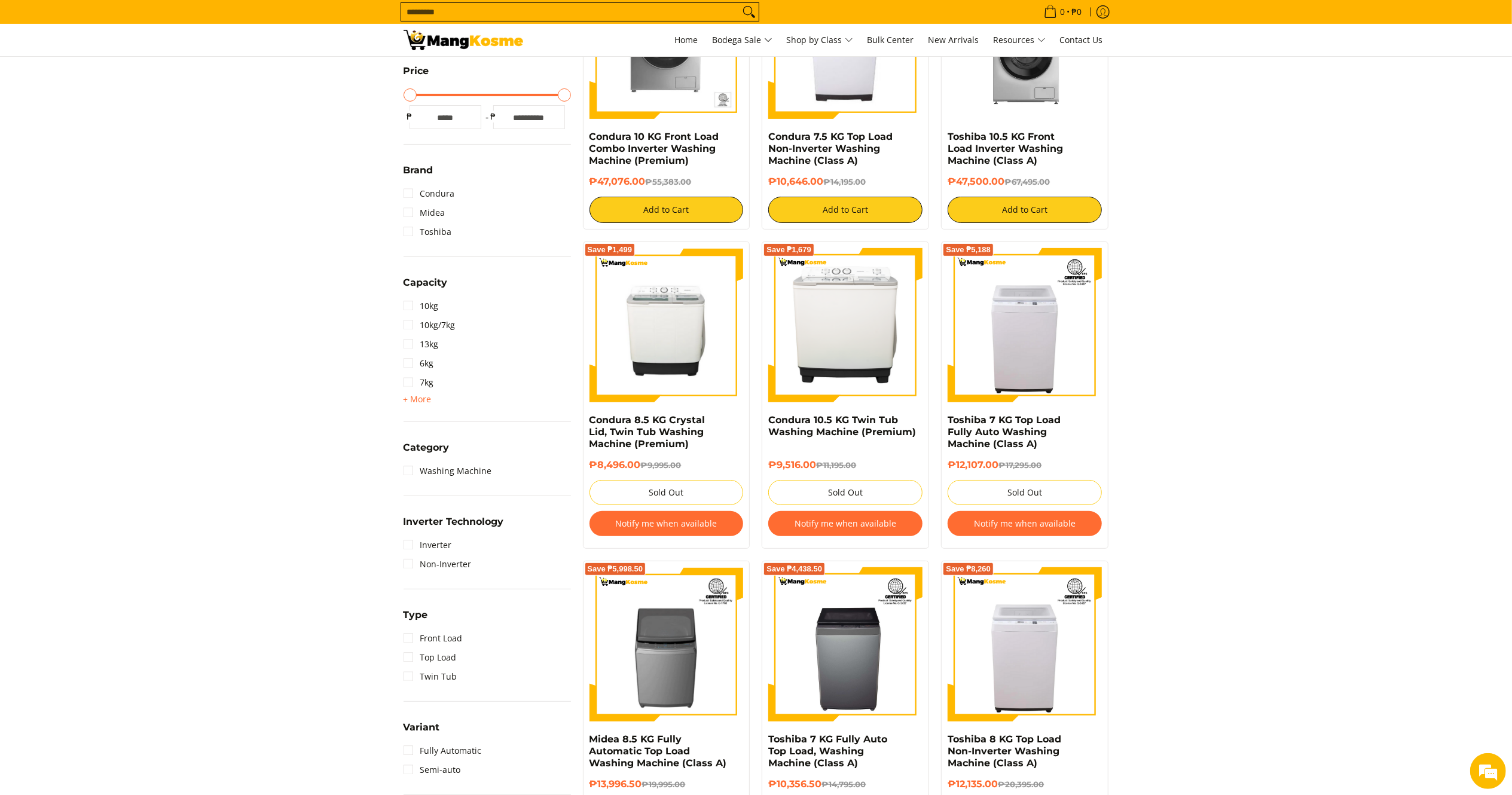
scroll to position [331, 0]
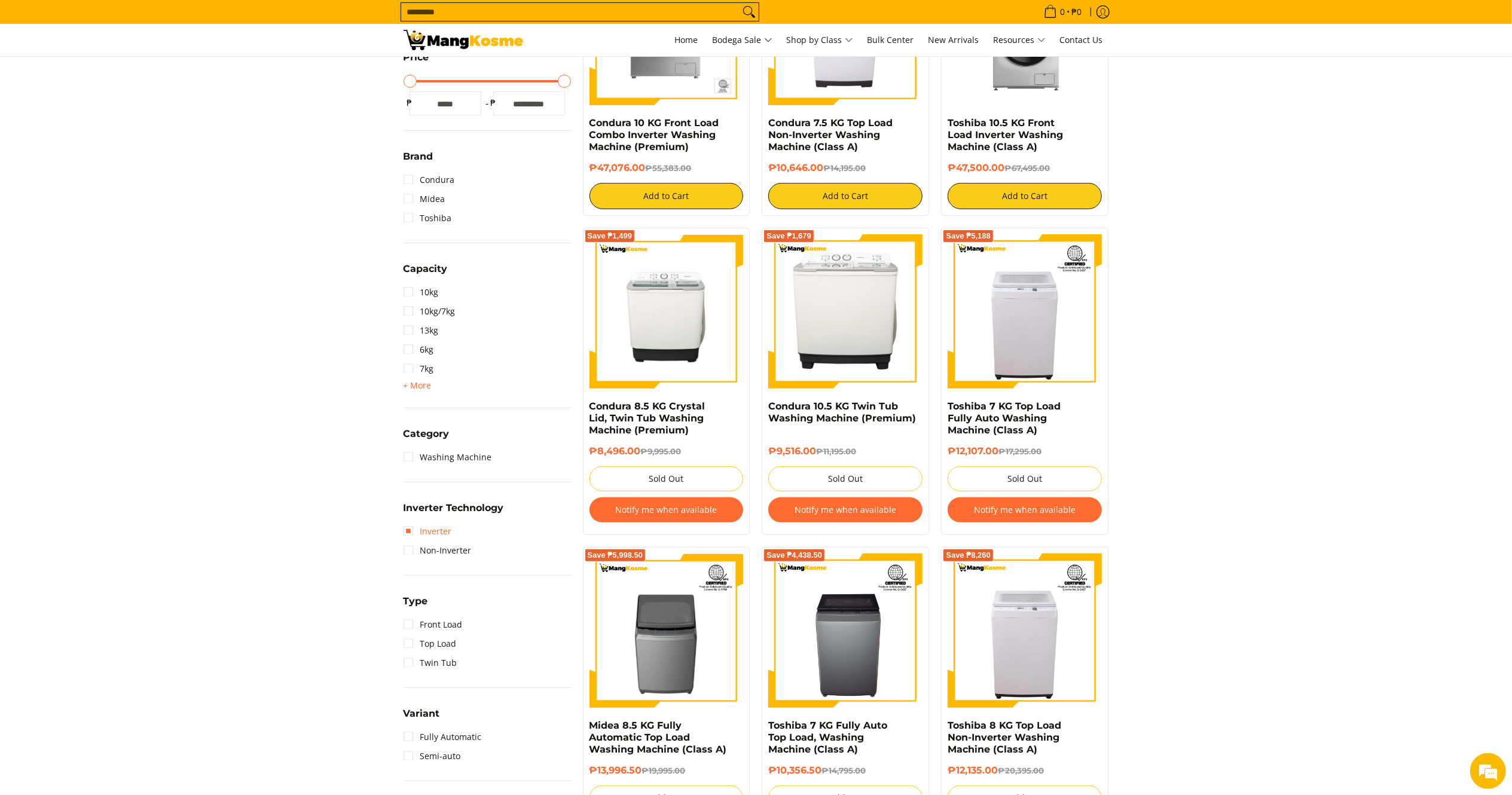
click at [441, 530] on link "Inverter" at bounding box center [428, 531] width 48 height 19
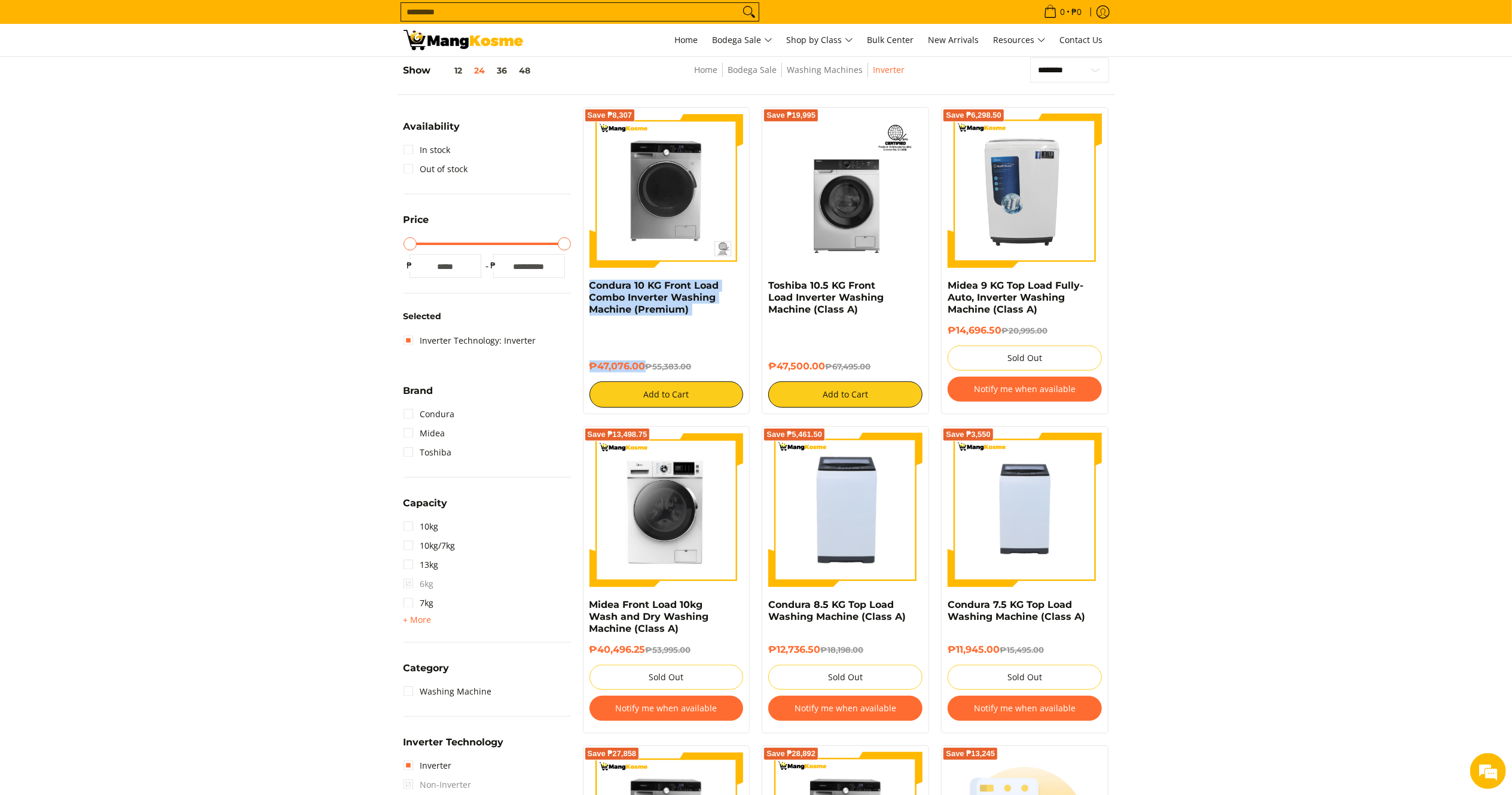
drag, startPoint x: 646, startPoint y: 373, endPoint x: 579, endPoint y: 284, distance: 111.4
click at [579, 284] on div "Save ₱8,307 Condura 10 KG Front Load Combo Inverter Washing Machine (Premium) ₱…" at bounding box center [666, 261] width 179 height 307
copy div "Condura 10 KG Front Load Combo Inverter Washing Machine (Premium) ₱47,076.00"
drag, startPoint x: 825, startPoint y: 365, endPoint x: 762, endPoint y: 292, distance: 96.4
click at [762, 292] on div "Save ₱19,995 Toshiba 10.5 KG Front Load Inverter Washing Machine (Class A) ₱47,…" at bounding box center [846, 261] width 168 height 307
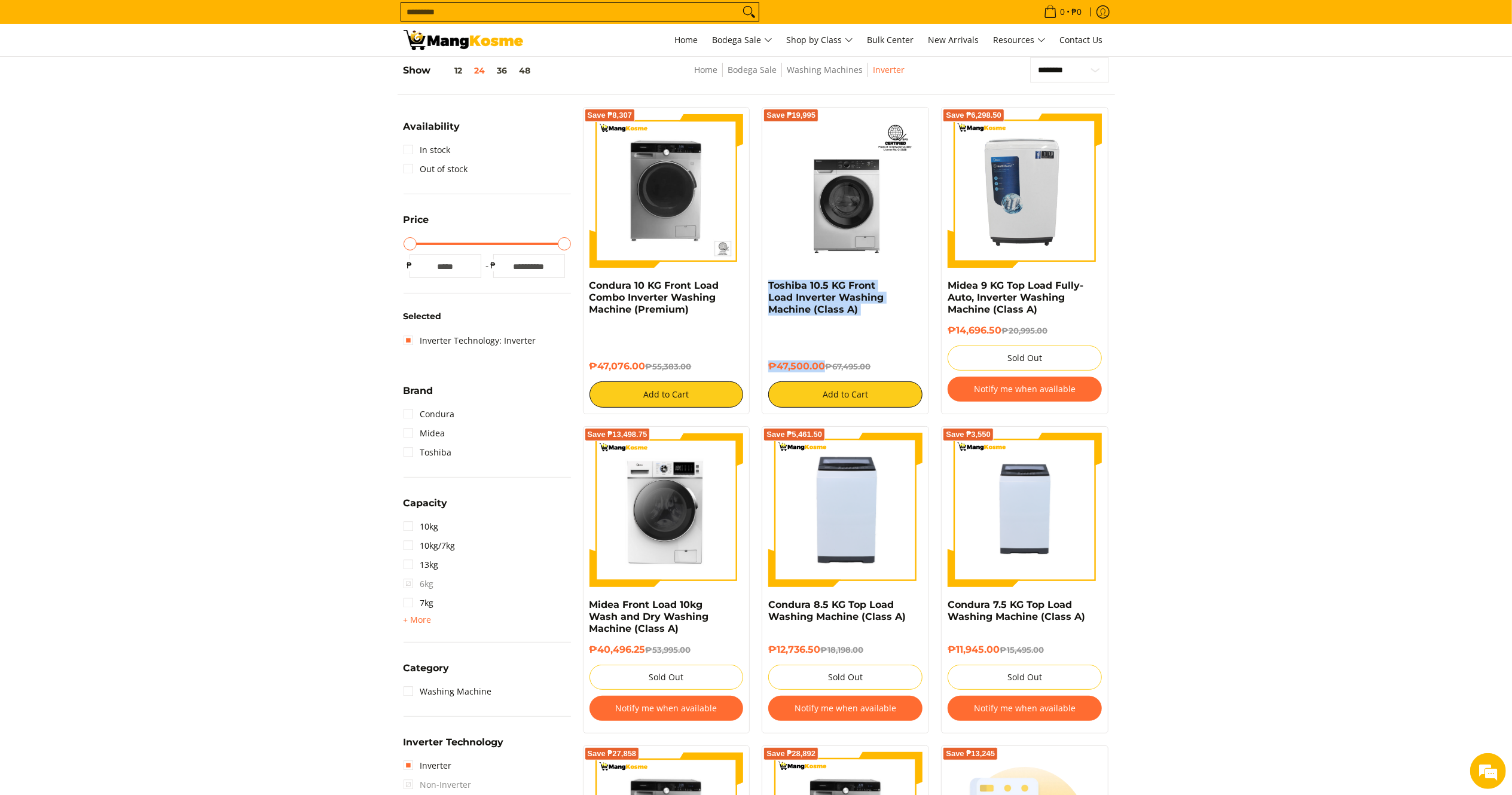
copy div "Toshiba 10.5 KG Front Load Inverter Washing Machine (Class A) ₱47,500.00"
click at [488, 30] on img at bounding box center [463, 40] width 120 height 21
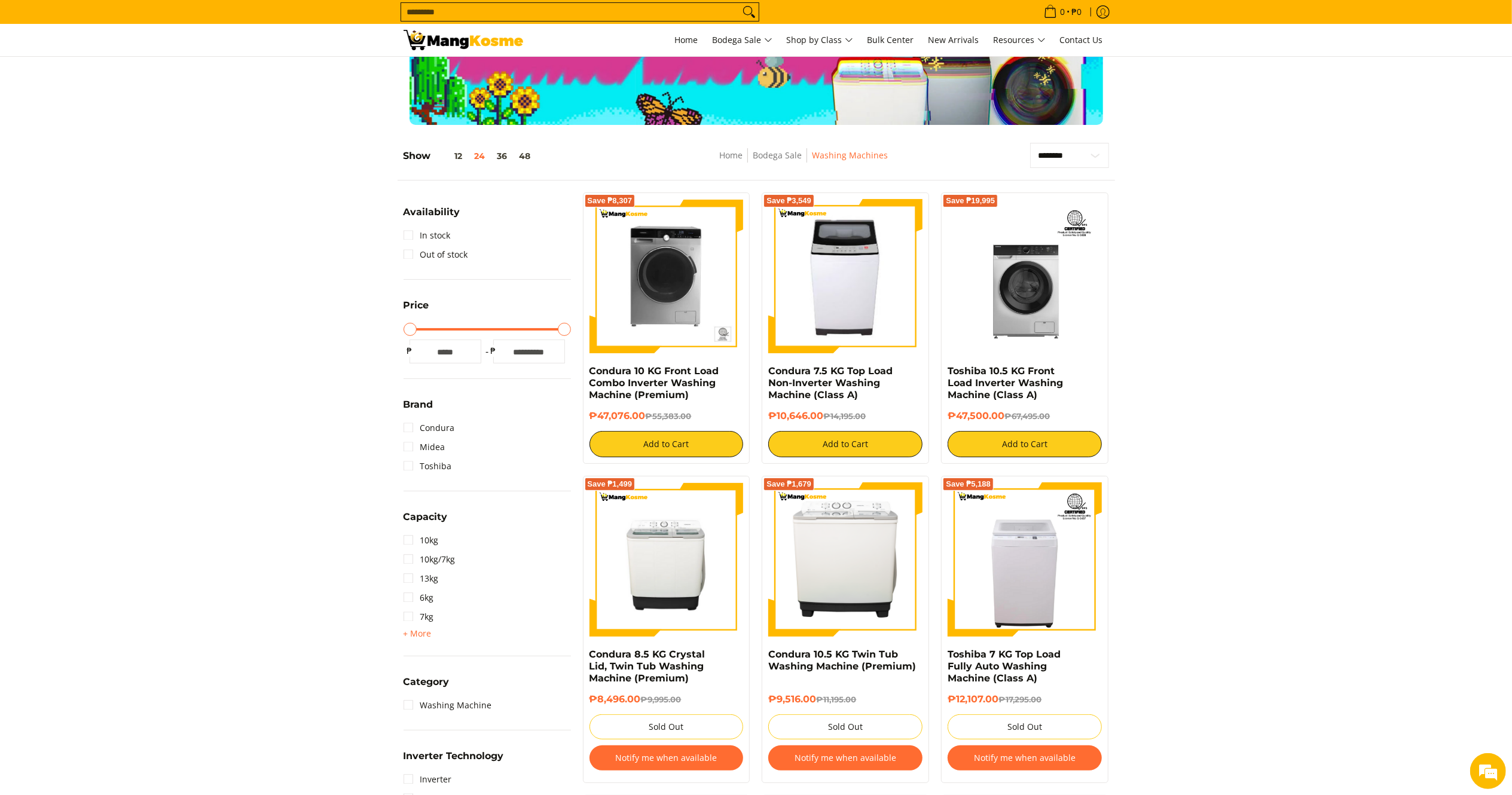
scroll to position [124, 0]
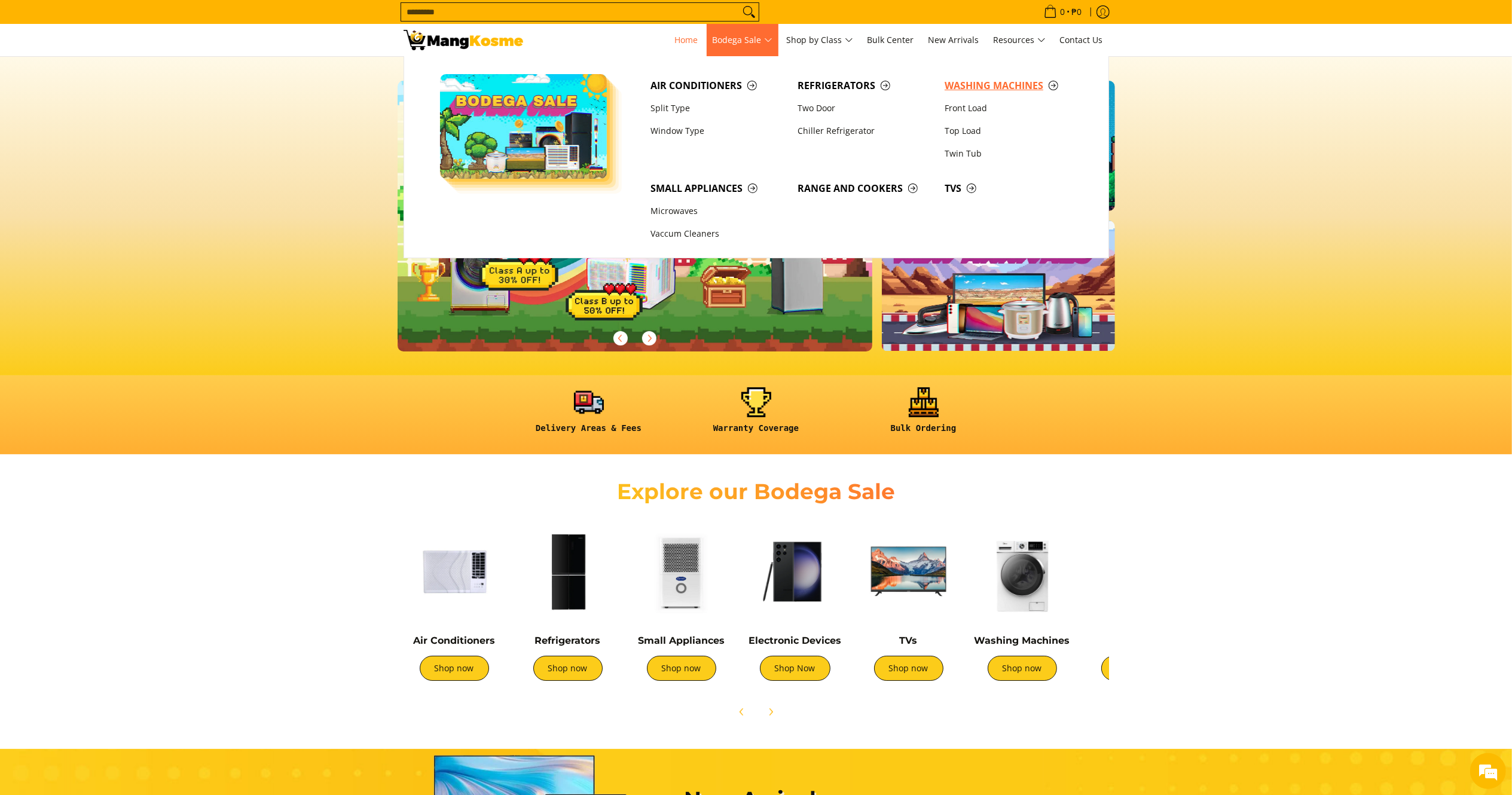
click at [993, 86] on span "Washing Machines" at bounding box center [1012, 86] width 135 height 15
